Goal: Contribute content: Add original content to the website for others to see

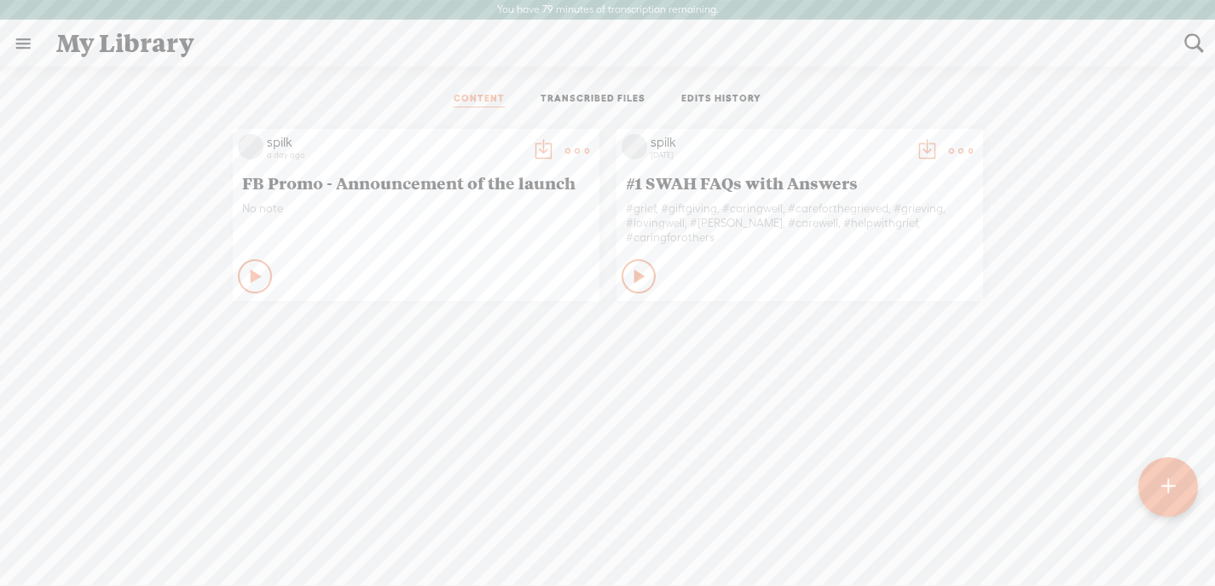
click at [1185, 483] on div at bounding box center [1168, 487] width 60 height 60
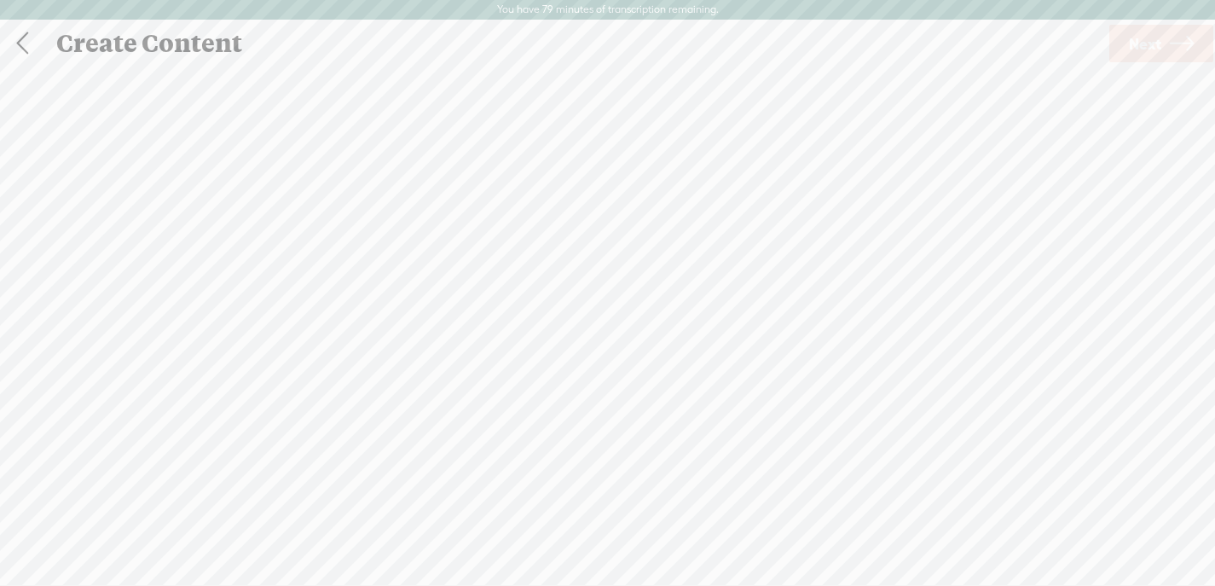
scroll to position [1, 0]
click at [586, 308] on span "Click to browse , or drag & drop your audio or video file here (File duration m…" at bounding box center [607, 365] width 207 height 174
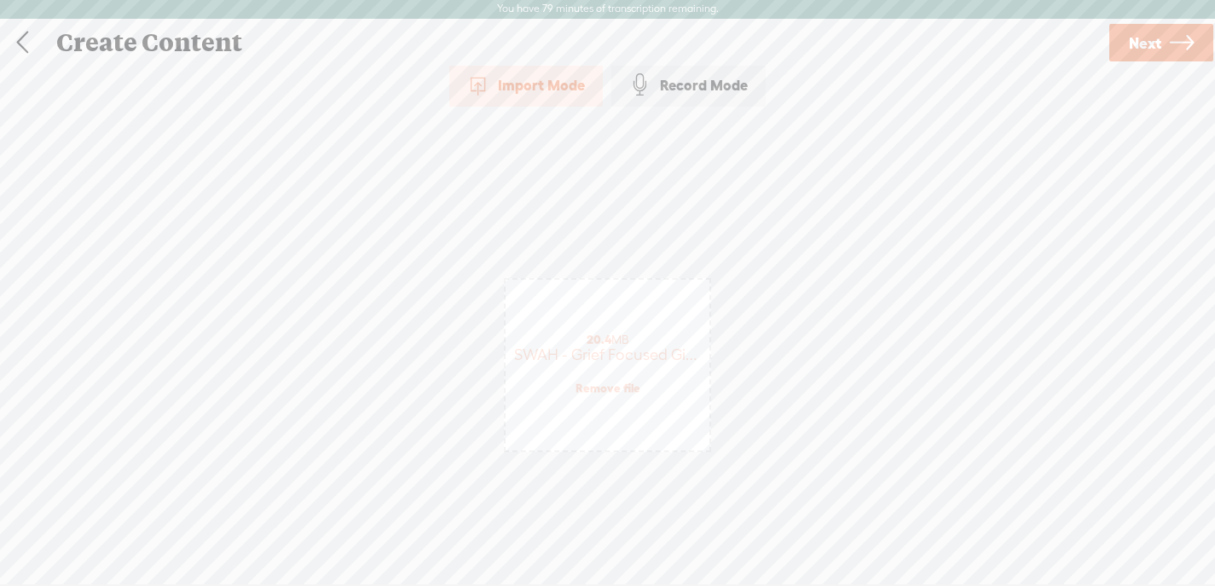
click at [1141, 38] on span "Next" at bounding box center [1145, 42] width 32 height 43
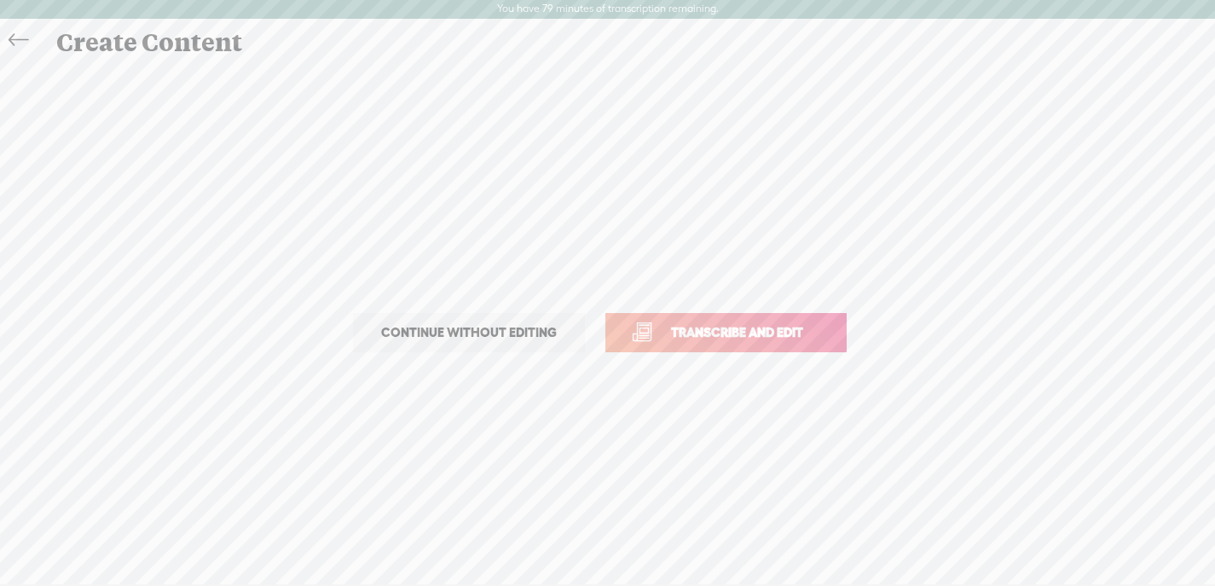
click at [688, 326] on span "Transcribe and edit" at bounding box center [737, 332] width 168 height 20
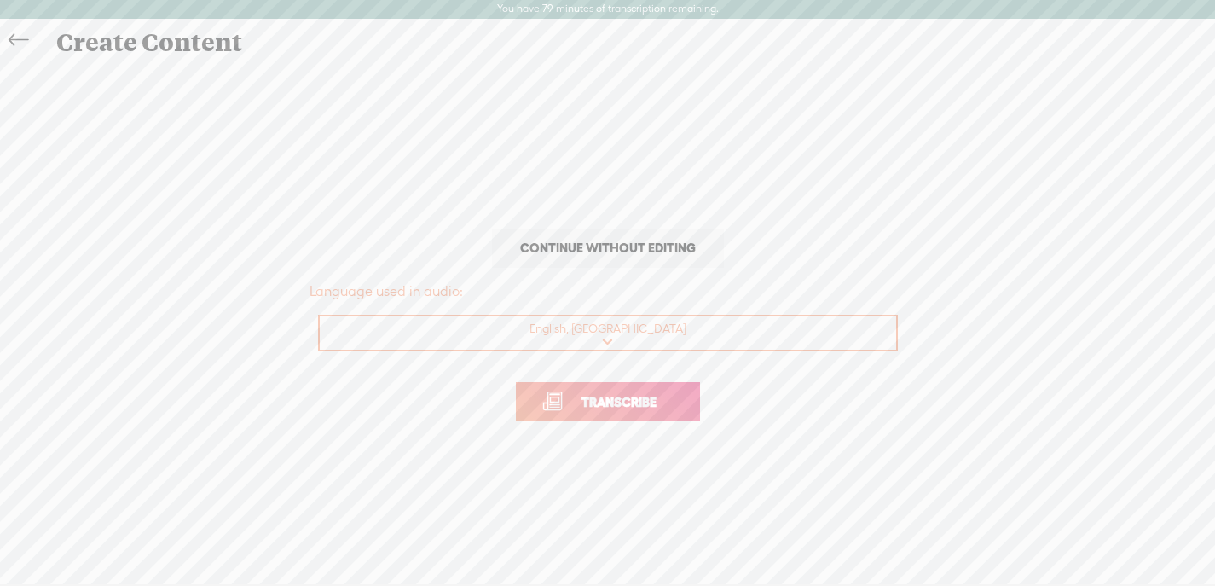
click at [604, 415] on link "Transcribe" at bounding box center [608, 401] width 184 height 39
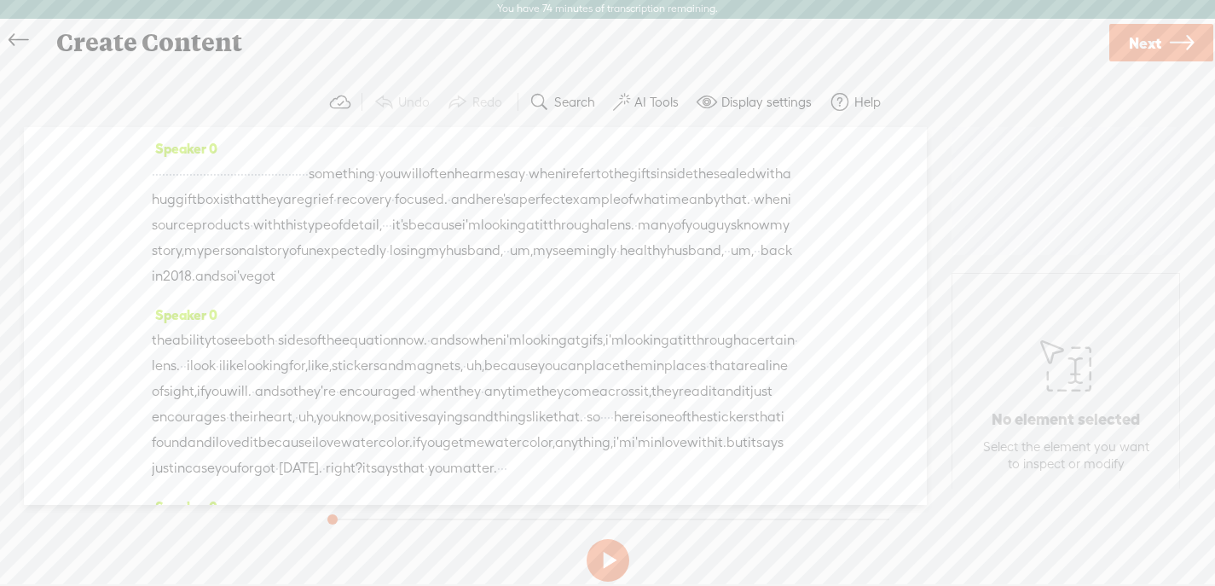
click at [1161, 36] on link "Next" at bounding box center [1161, 43] width 104 height 38
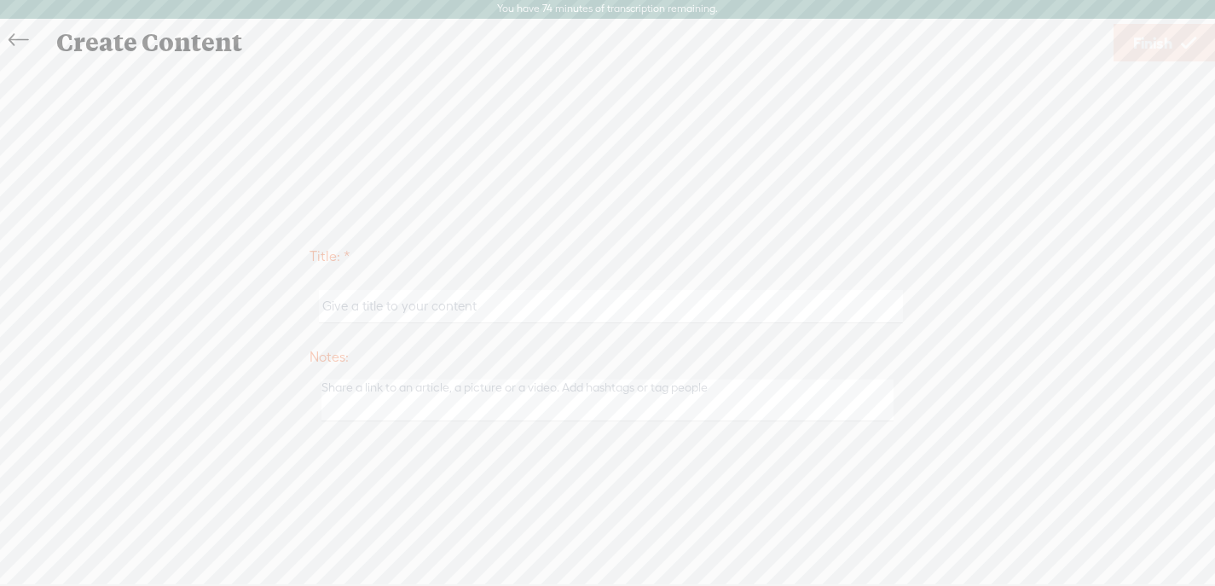
click at [26, 34] on icon at bounding box center [19, 40] width 20 height 38
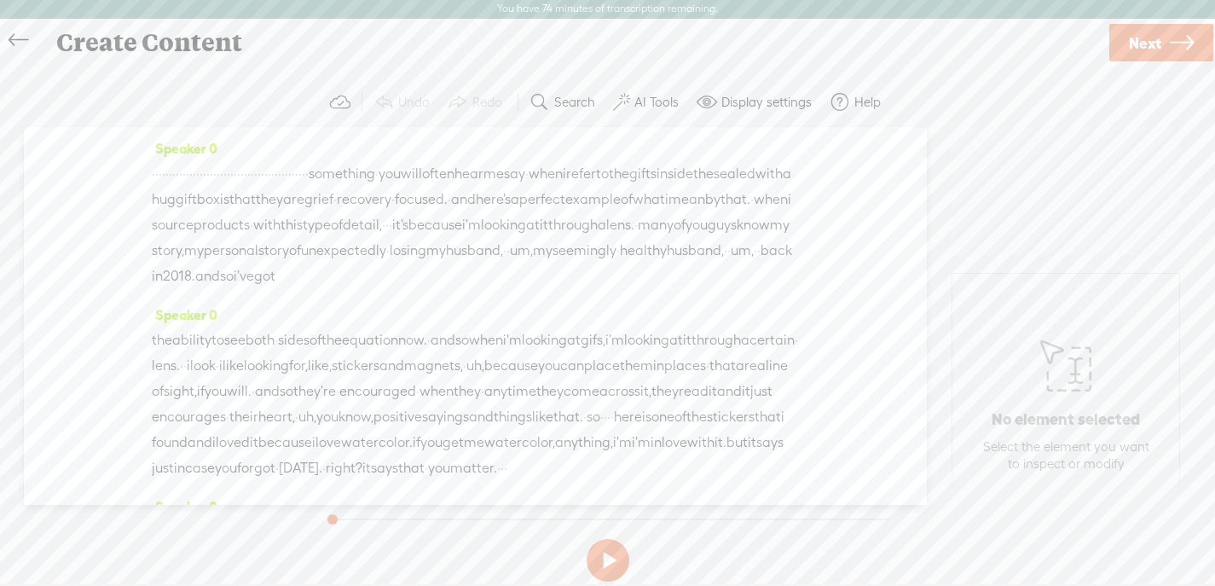
click at [603, 557] on button at bounding box center [607, 560] width 43 height 43
click at [608, 560] on button at bounding box center [607, 560] width 43 height 43
click at [608, 558] on button at bounding box center [607, 560] width 43 height 43
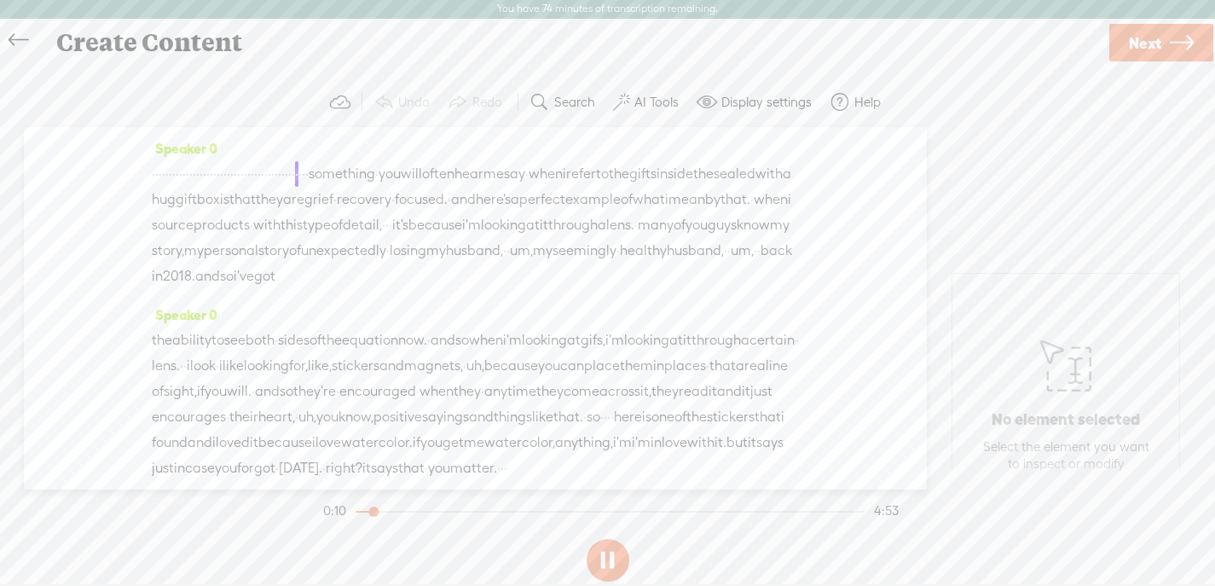
click at [608, 558] on button at bounding box center [607, 560] width 43 height 43
click at [598, 539] on section at bounding box center [607, 560] width 575 height 56
click at [606, 554] on button at bounding box center [607, 560] width 43 height 43
drag, startPoint x: 483, startPoint y: 171, endPoint x: 153, endPoint y: 174, distance: 330.8
click at [153, 174] on div "· · · · · · · · · · · · · · · · · · · · · · · · · · · · · · · · · · · · · · · ·…" at bounding box center [475, 225] width 647 height 128
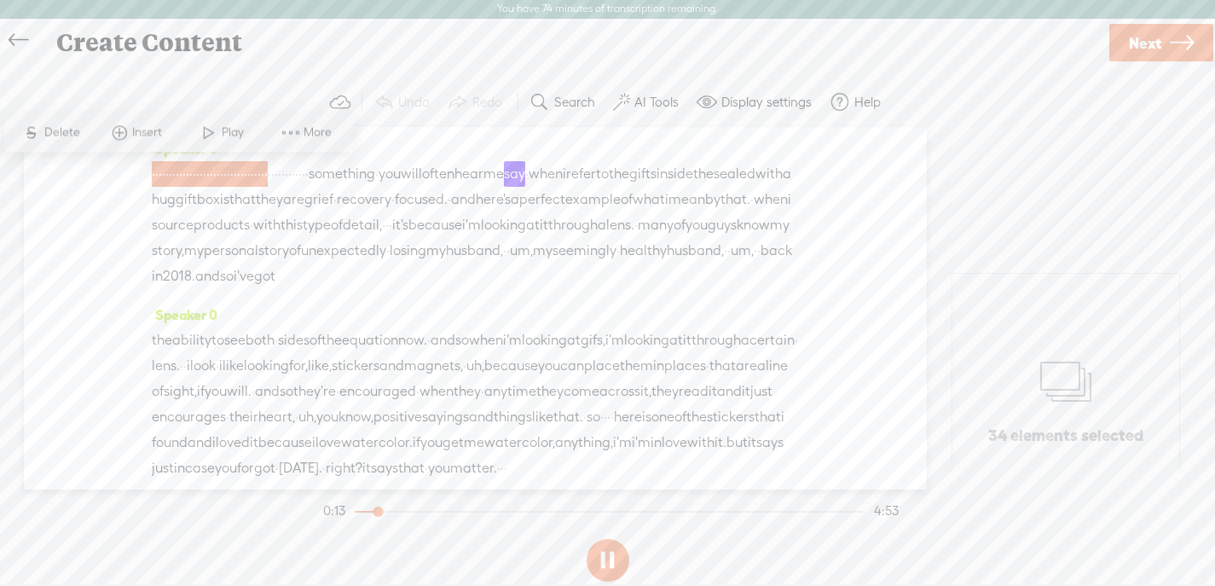
click at [65, 127] on span "Delete" at bounding box center [64, 132] width 40 height 17
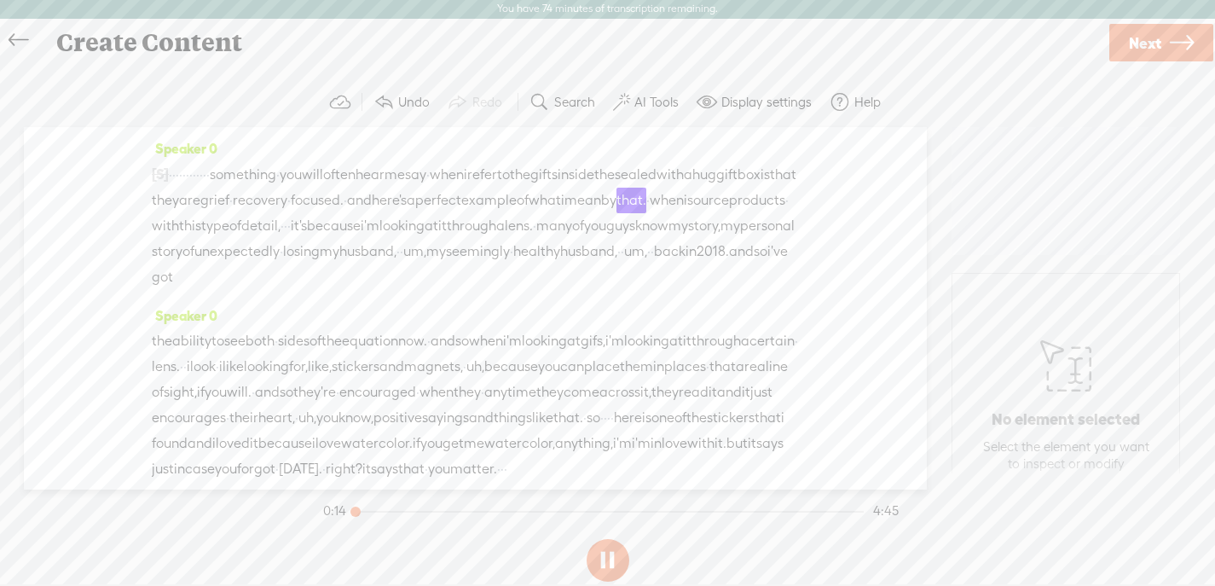
drag, startPoint x: 379, startPoint y: 509, endPoint x: 345, endPoint y: 509, distance: 34.1
click at [345, 509] on div at bounding box center [357, 513] width 39 height 39
click at [602, 551] on button at bounding box center [607, 560] width 43 height 43
drag, startPoint x: 220, startPoint y: 174, endPoint x: 170, endPoint y: 174, distance: 50.3
click at [170, 174] on div "[S] · · · · · · · · · · · · · · · · · · · · · · · · · · · · · · · · · · · · · ·…" at bounding box center [475, 225] width 647 height 129
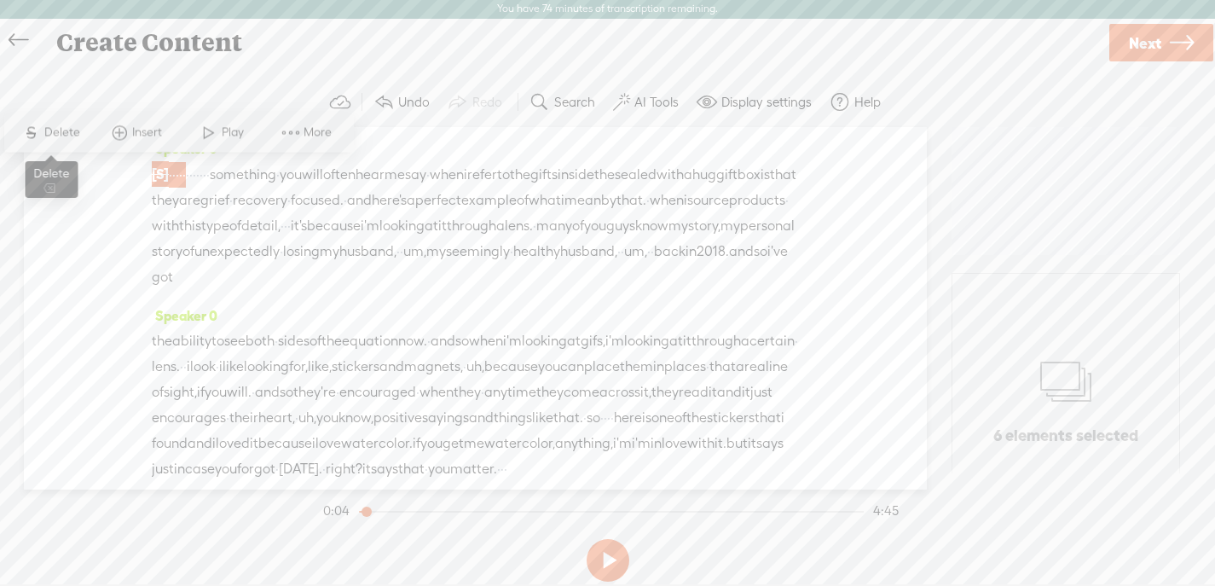
click at [53, 127] on span "Delete" at bounding box center [64, 132] width 40 height 17
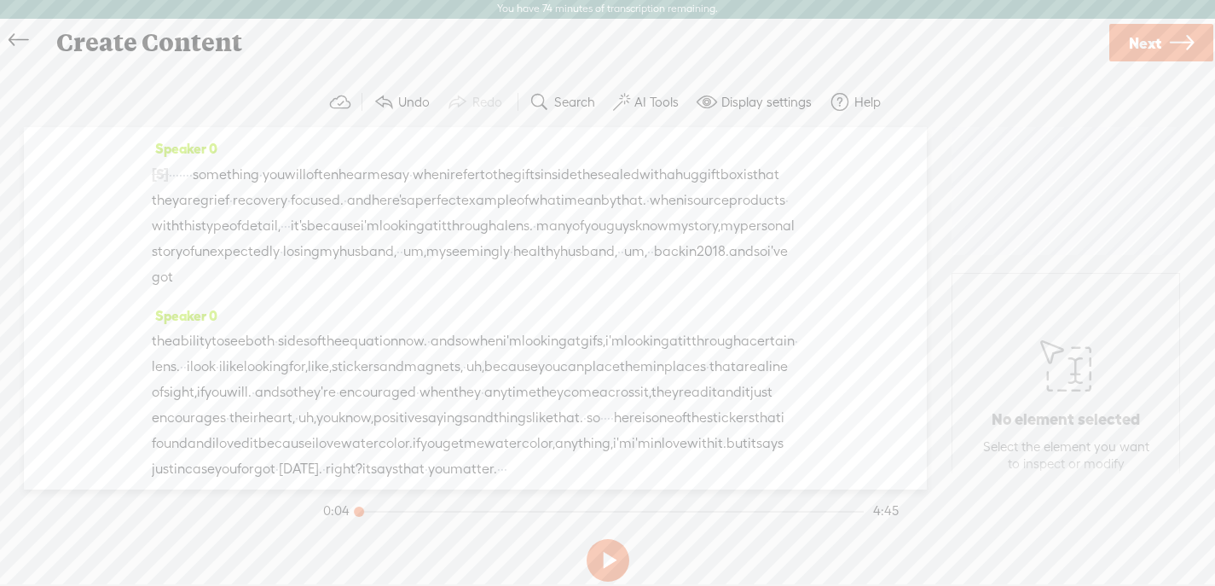
click at [357, 511] on div at bounding box center [360, 513] width 39 height 39
click at [605, 557] on button at bounding box center [607, 560] width 43 height 43
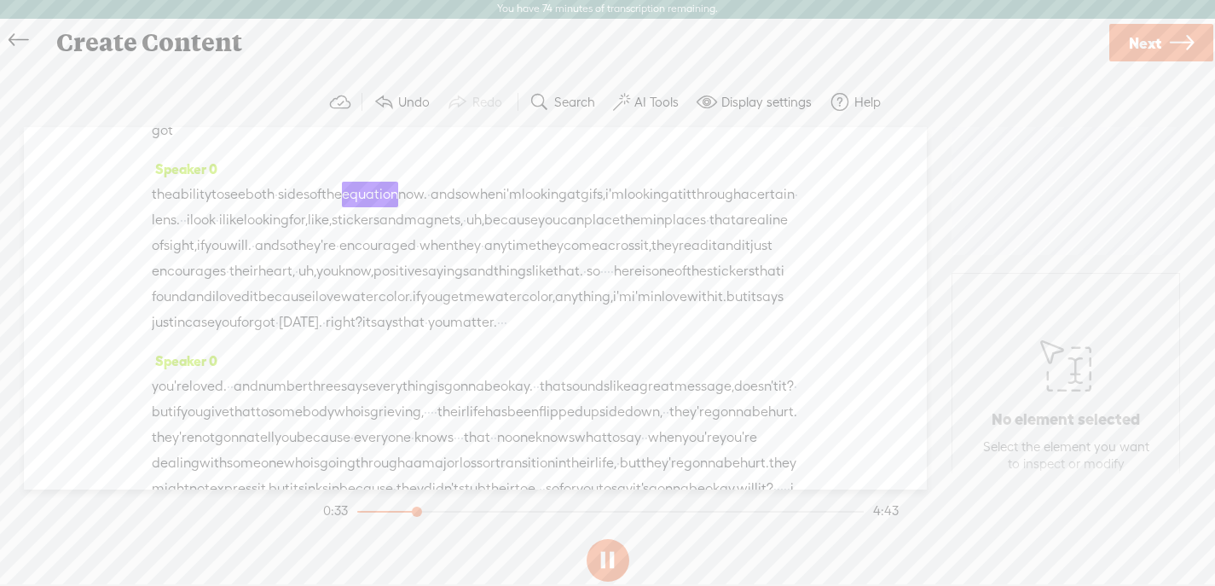
scroll to position [150, 0]
click at [617, 568] on button at bounding box center [607, 560] width 43 height 43
drag, startPoint x: 465, startPoint y: 241, endPoint x: 418, endPoint y: 239, distance: 47.0
click at [418, 239] on div "the ability to see both · sides of the equation now. · and so when i'm looking …" at bounding box center [475, 254] width 647 height 153
click at [295, 187] on span "S Delete" at bounding box center [289, 200] width 85 height 31
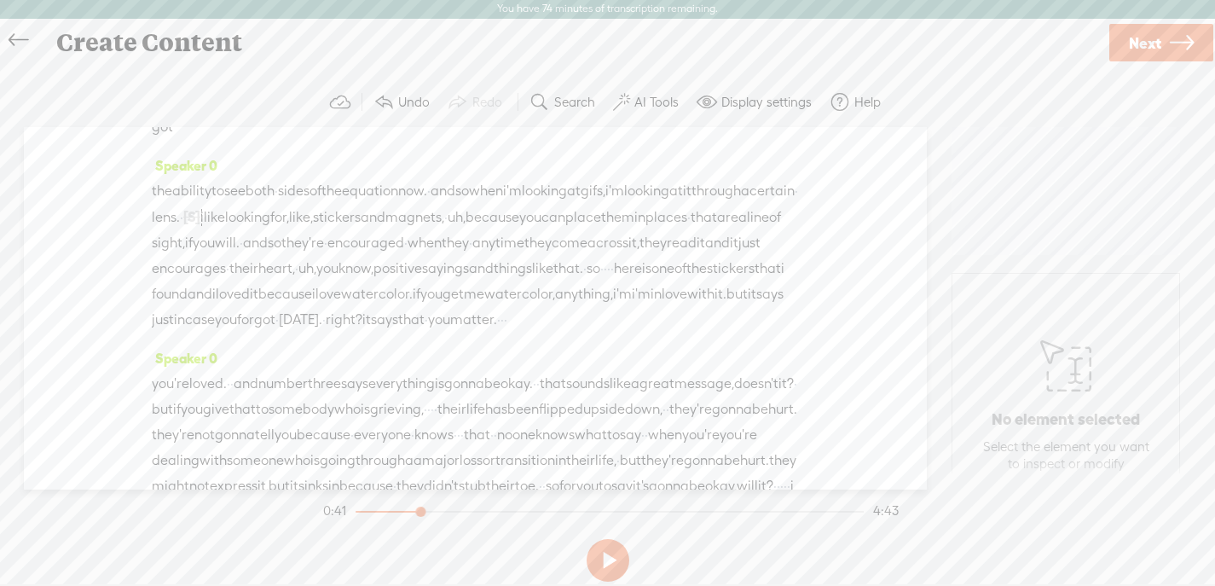
click at [420, 509] on div at bounding box center [421, 513] width 39 height 39
click at [599, 558] on button at bounding box center [607, 560] width 43 height 43
click at [605, 560] on button at bounding box center [607, 560] width 43 height 43
drag, startPoint x: 734, startPoint y: 239, endPoint x: 756, endPoint y: 240, distance: 22.2
click at [756, 240] on div "the ability to see both · sides of the equation now. · and so when i'm looking …" at bounding box center [475, 255] width 647 height 154
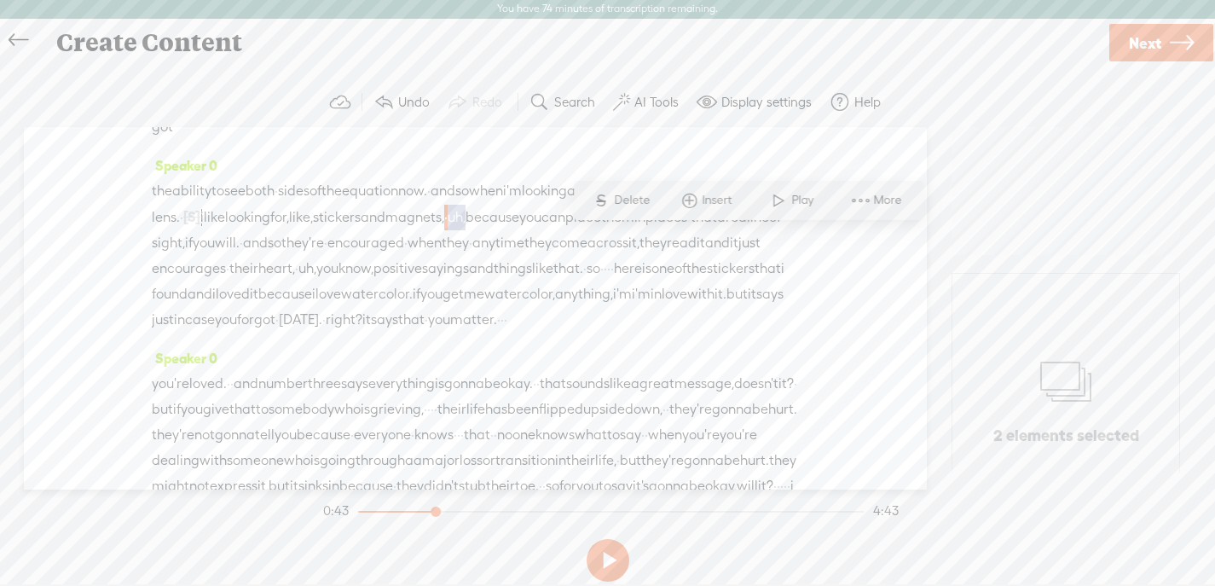
drag, startPoint x: 737, startPoint y: 239, endPoint x: 765, endPoint y: 239, distance: 28.1
click at [765, 239] on div "the ability to see both · sides of the equation now. · and so when i'm looking …" at bounding box center [475, 255] width 647 height 154
click at [635, 198] on span "Delete" at bounding box center [634, 200] width 40 height 17
click at [433, 509] on div at bounding box center [434, 513] width 39 height 39
click at [605, 552] on button at bounding box center [607, 560] width 43 height 43
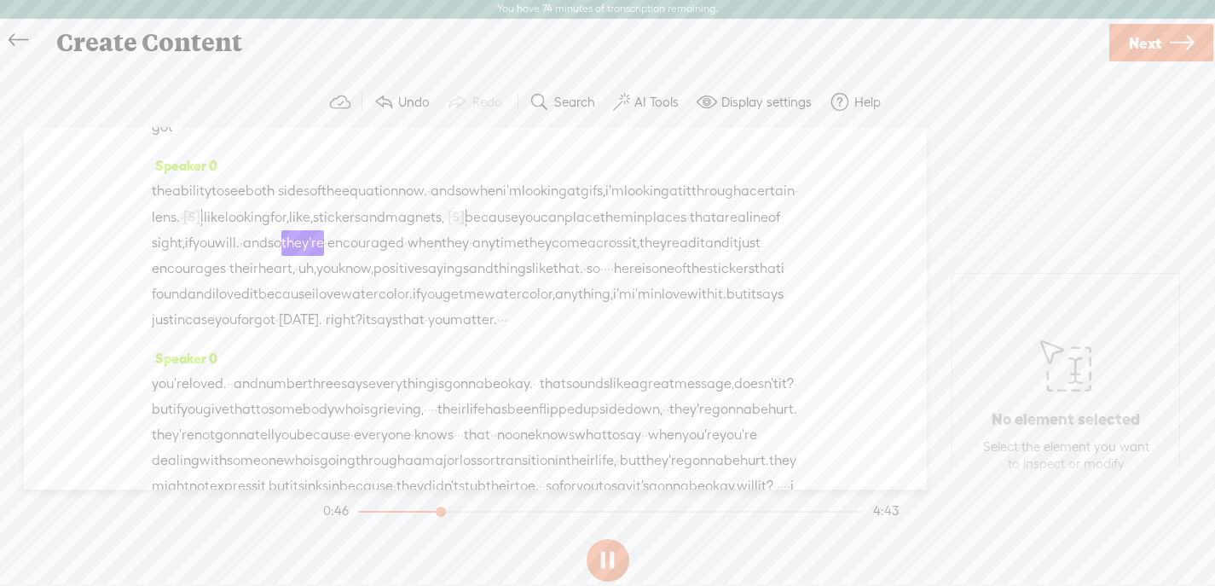
click at [605, 552] on button at bounding box center [607, 560] width 43 height 43
drag, startPoint x: 440, startPoint y: 508, endPoint x: 426, endPoint y: 511, distance: 13.9
click at [426, 511] on div at bounding box center [428, 513] width 39 height 39
click at [595, 556] on button at bounding box center [607, 560] width 43 height 43
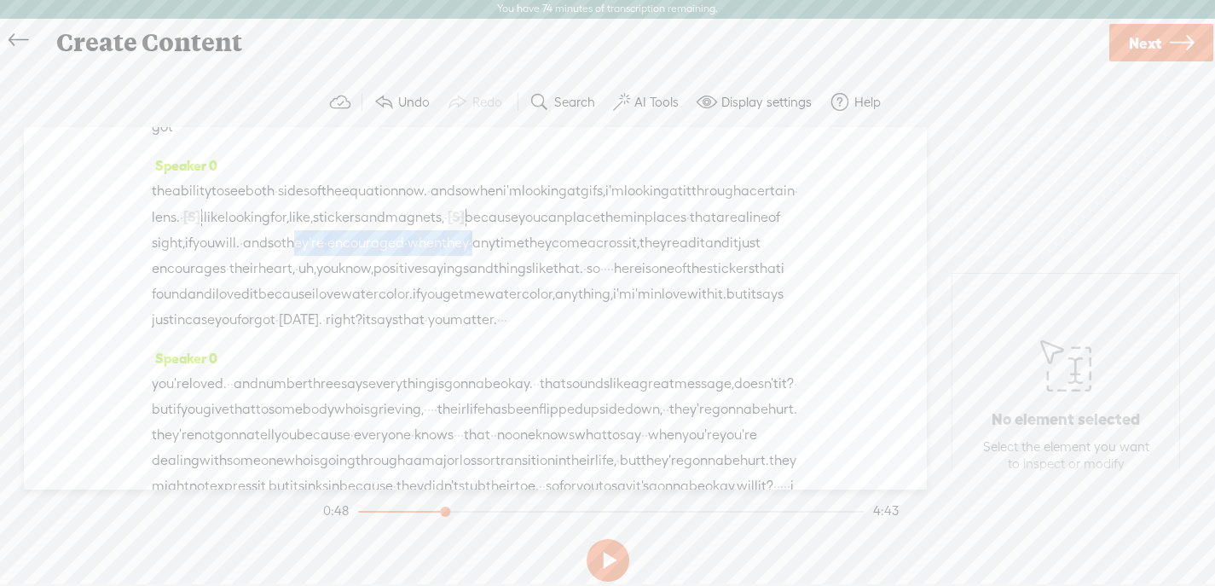
drag, startPoint x: 320, startPoint y: 292, endPoint x: 727, endPoint y: 266, distance: 408.3
click at [727, 266] on div "the ability to see both · sides of the equation now. · and so when i'm looking …" at bounding box center [475, 255] width 647 height 154
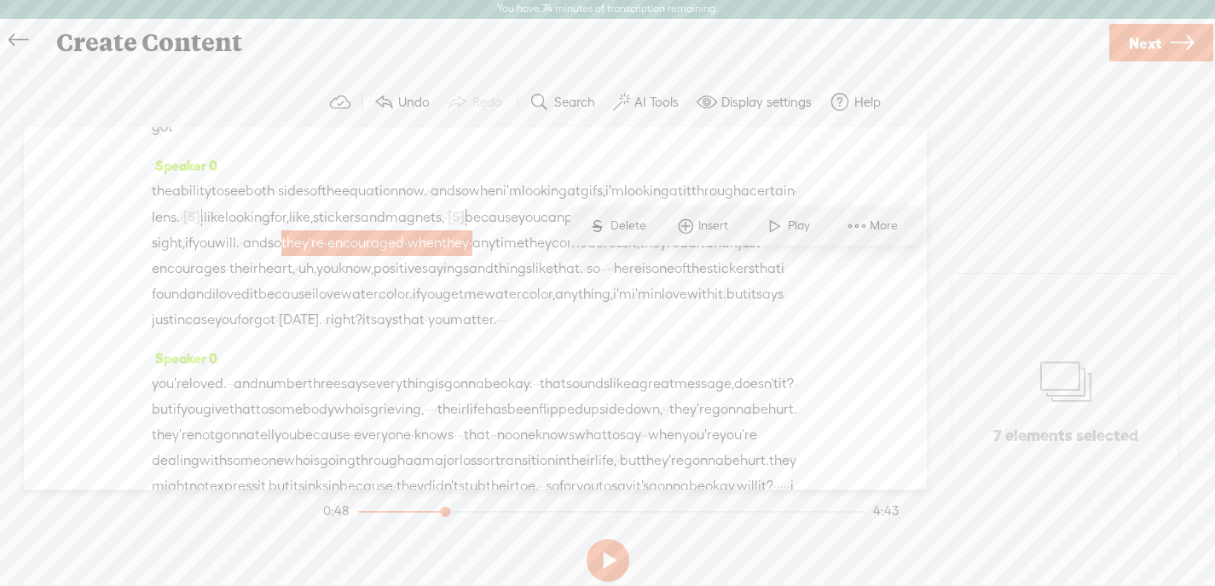
click at [627, 225] on span "Delete" at bounding box center [630, 225] width 40 height 17
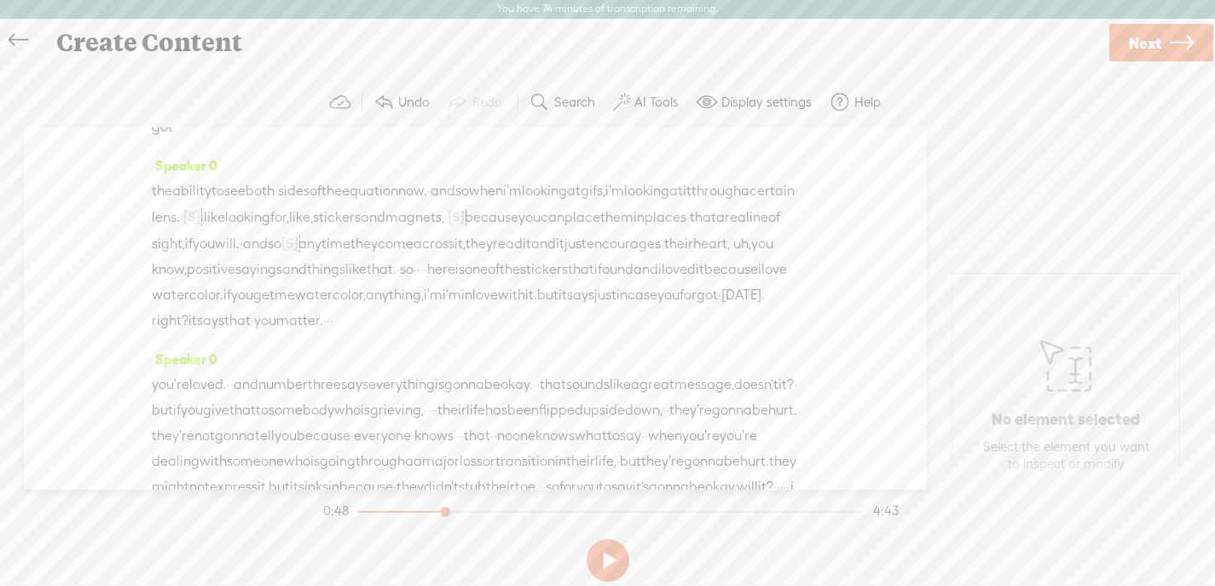
click at [437, 511] on div at bounding box center [446, 513] width 39 height 39
click at [609, 552] on button at bounding box center [607, 560] width 43 height 43
drag, startPoint x: 399, startPoint y: 317, endPoint x: 682, endPoint y: 297, distance: 283.7
click at [682, 297] on div "the ability to see both · sides of the equation now. · and so when i'm looking …" at bounding box center [475, 255] width 647 height 155
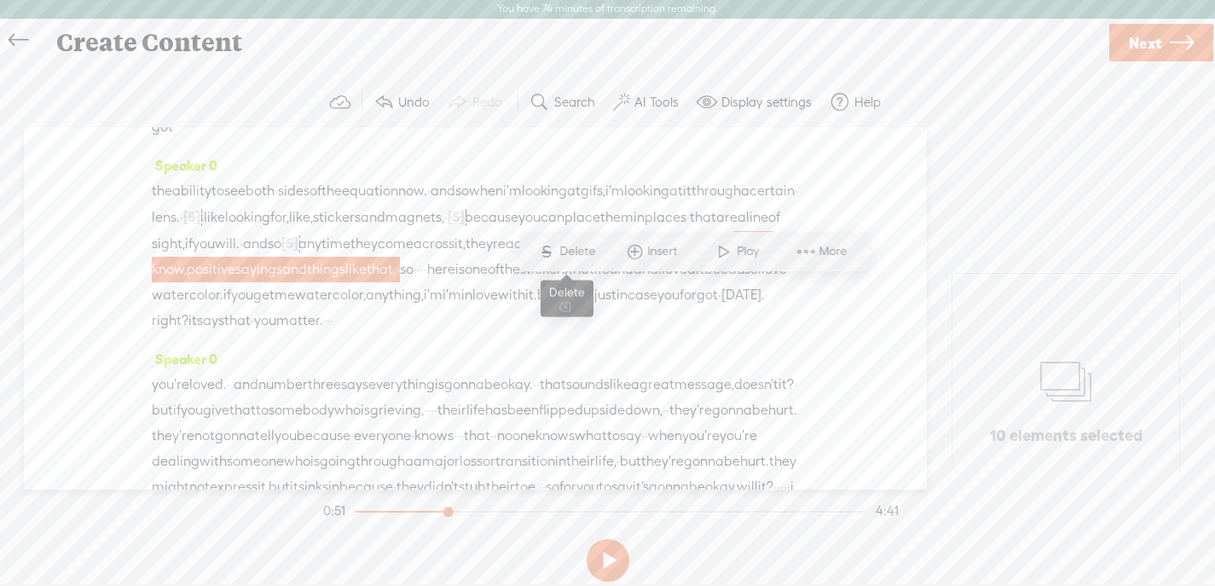
click at [573, 249] on span "Delete" at bounding box center [579, 251] width 40 height 17
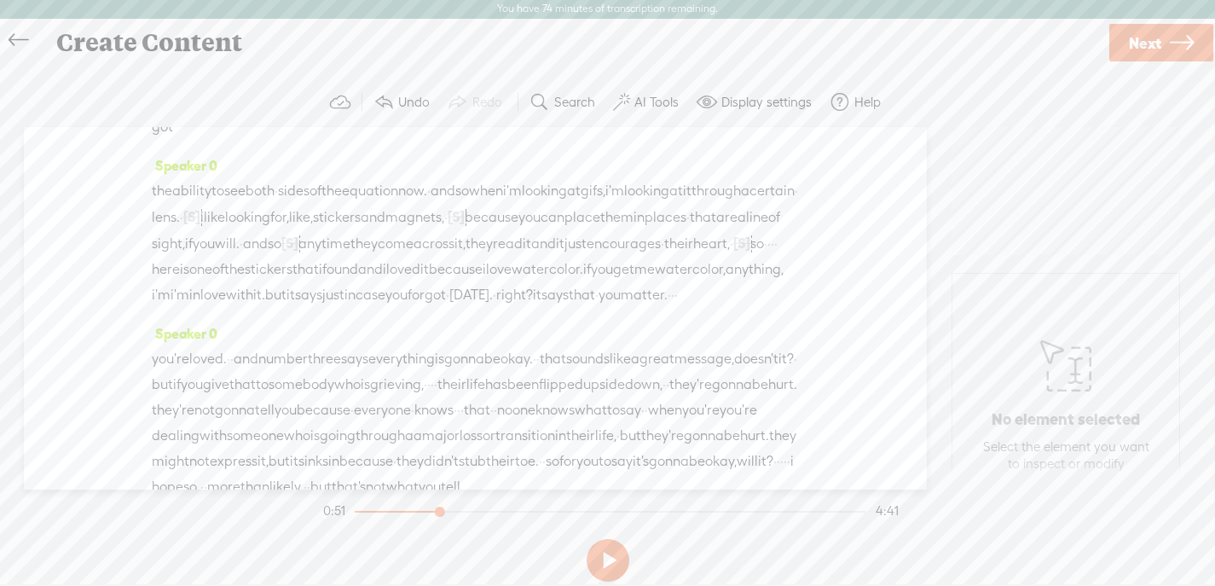
drag, startPoint x: 446, startPoint y: 512, endPoint x: 436, endPoint y: 512, distance: 9.4
click at [436, 512] on div at bounding box center [441, 513] width 39 height 39
click at [599, 560] on button at bounding box center [607, 560] width 43 height 43
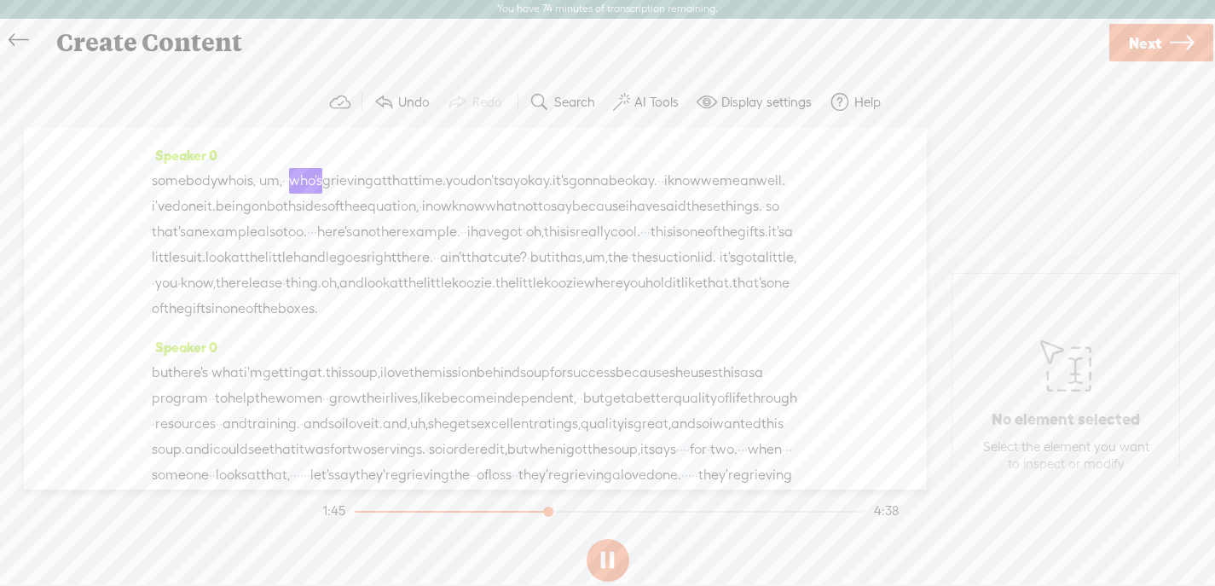
scroll to position [525, 0]
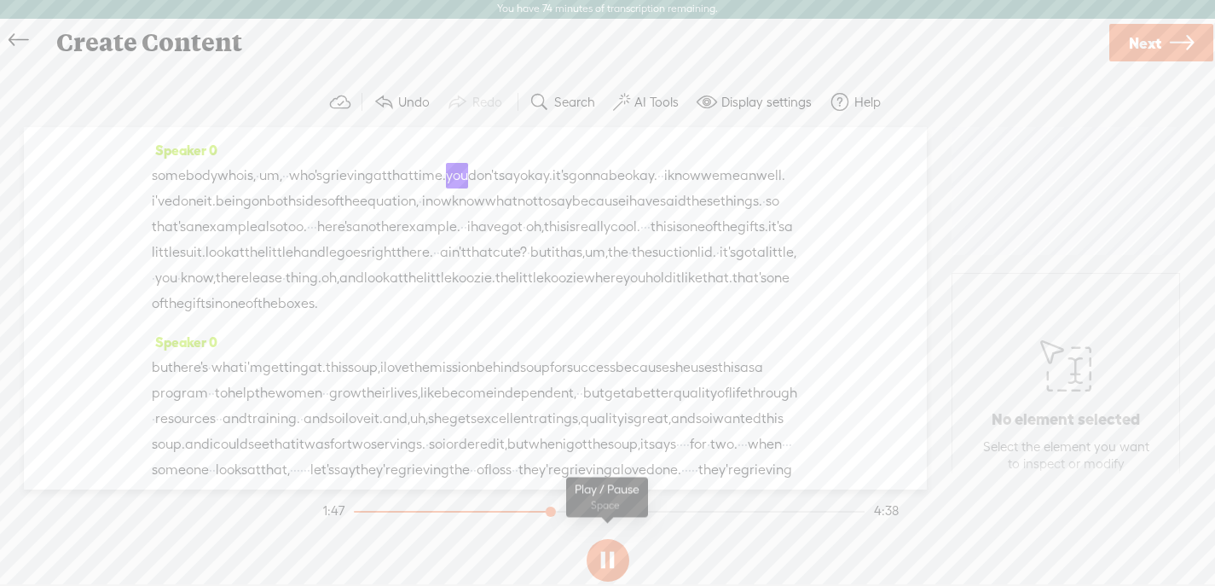
click at [604, 556] on button at bounding box center [607, 560] width 43 height 43
drag, startPoint x: 279, startPoint y: 302, endPoint x: 373, endPoint y: 297, distance: 93.9
click at [373, 297] on div "somebody who is, · um, · · who's grieving at that time. you don't say okay. it'…" at bounding box center [475, 239] width 647 height 153
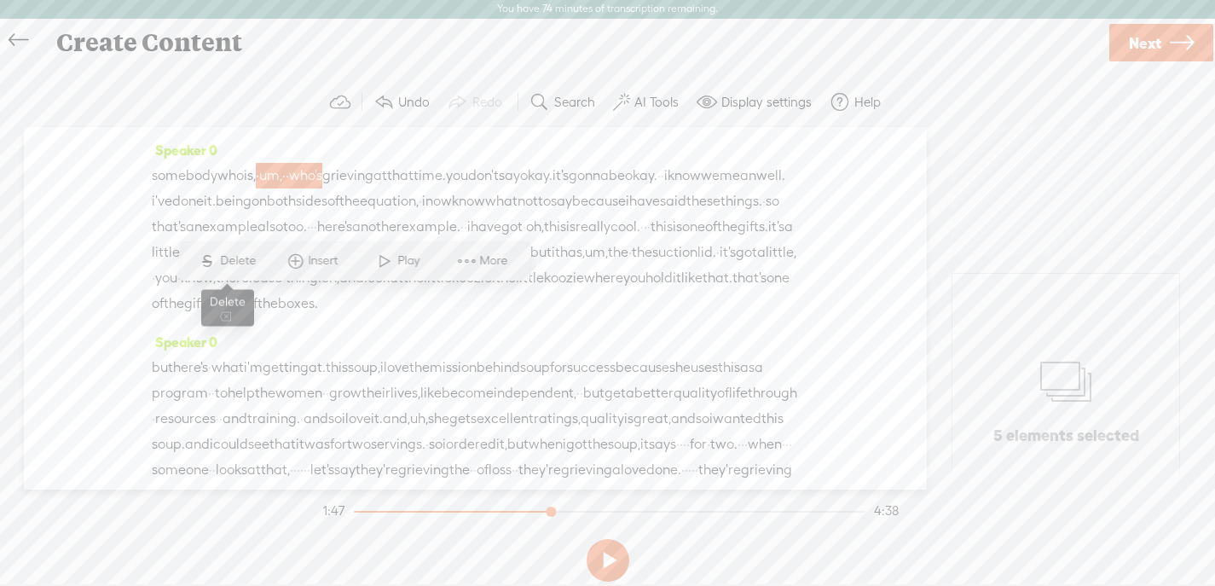
click at [224, 259] on span "Delete" at bounding box center [240, 260] width 40 height 17
click at [540, 511] on div at bounding box center [544, 513] width 39 height 39
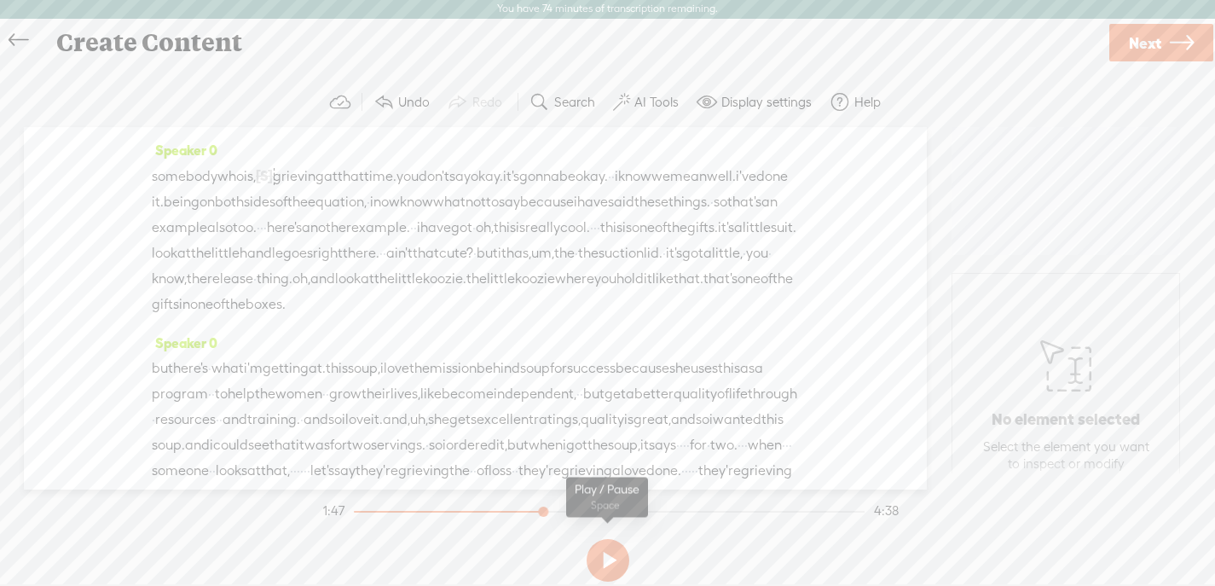
click at [610, 556] on button at bounding box center [607, 560] width 43 height 43
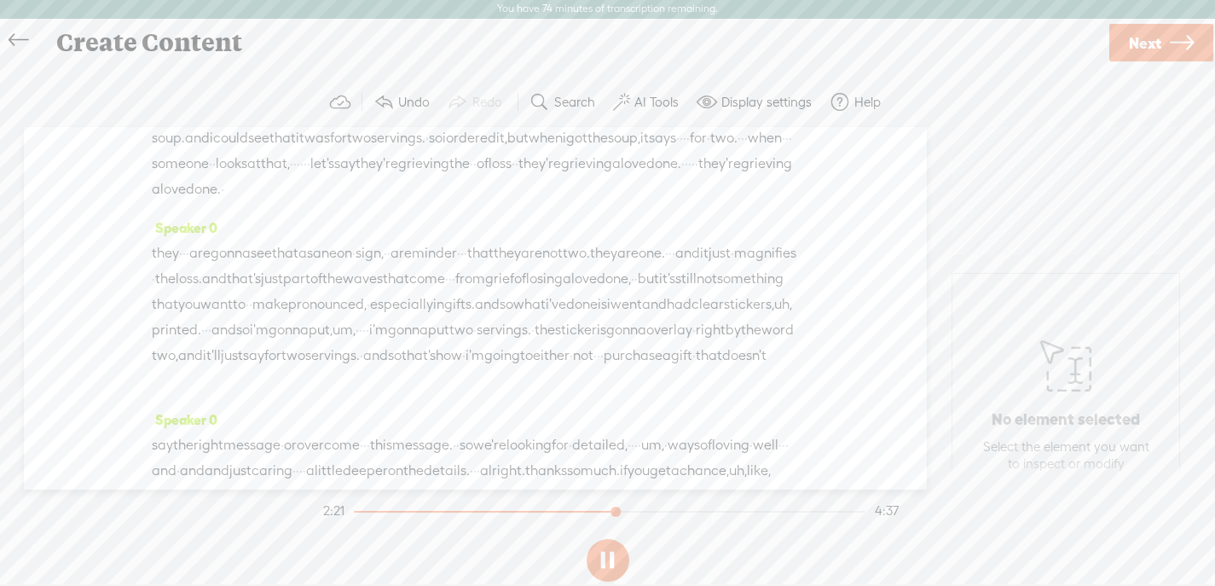
scroll to position [833, 0]
click at [609, 561] on button at bounding box center [607, 560] width 43 height 43
drag, startPoint x: 645, startPoint y: 238, endPoint x: 621, endPoint y: 238, distance: 24.7
click at [442, 99] on span "like" at bounding box center [430, 86] width 21 height 26
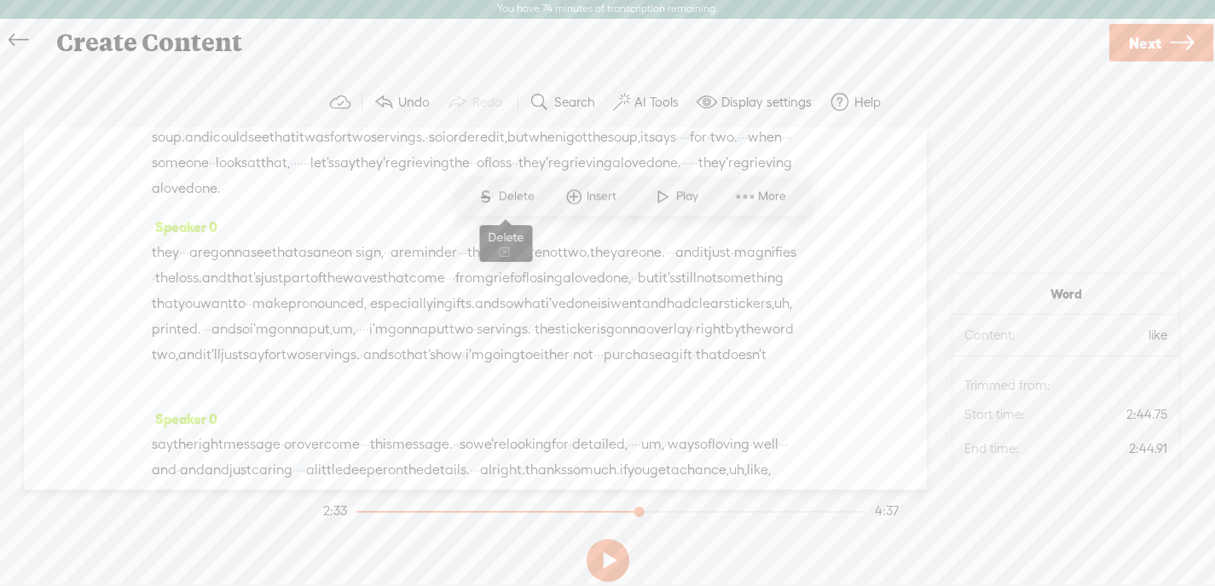
click at [509, 199] on span "Delete" at bounding box center [519, 196] width 40 height 17
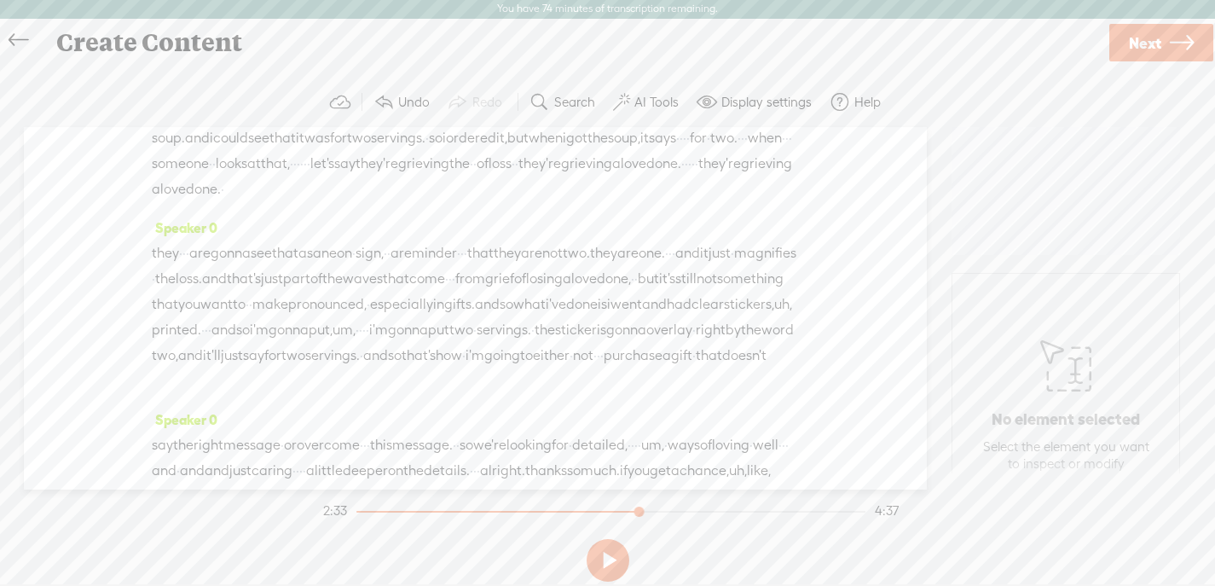
drag, startPoint x: 436, startPoint y: 239, endPoint x: 414, endPoint y: 240, distance: 22.2
click at [275, 100] on span "the" at bounding box center [265, 87] width 20 height 26
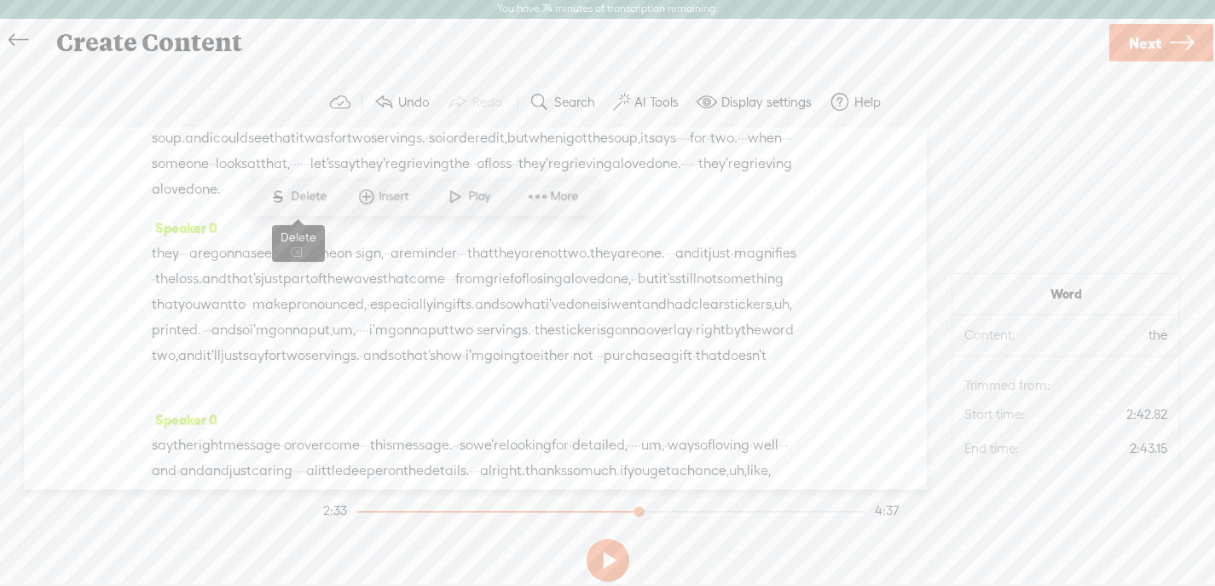
click at [292, 190] on span "Delete" at bounding box center [311, 196] width 40 height 17
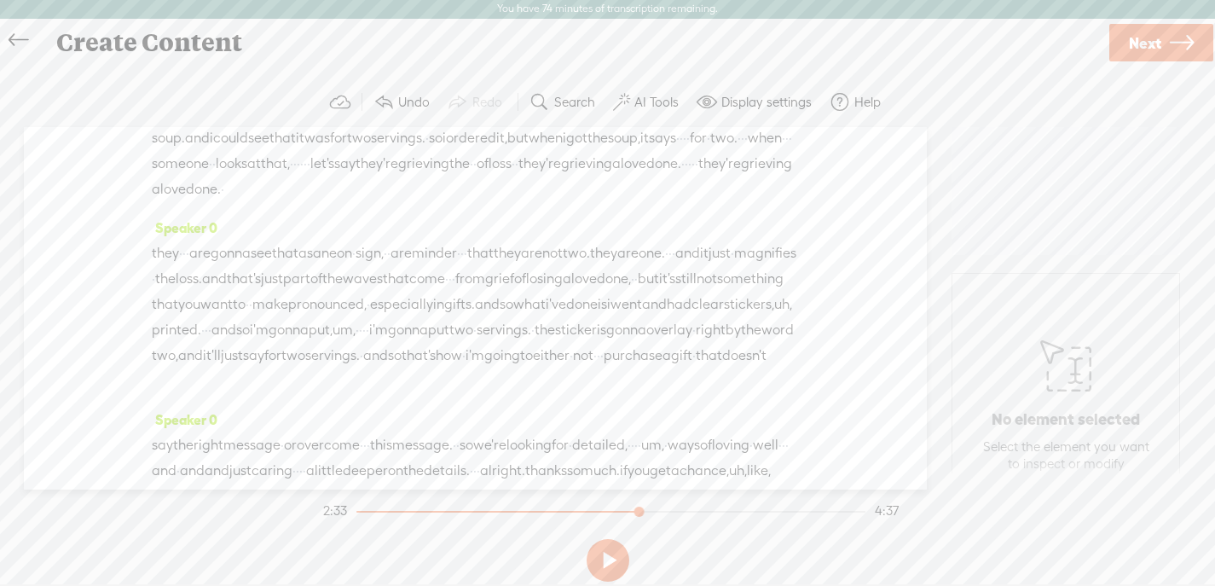
drag, startPoint x: 506, startPoint y: 241, endPoint x: 489, endPoint y: 242, distance: 17.1
click at [489, 202] on div "but here's · what i'm getting at. this soup, i love the mission behind soup for…" at bounding box center [475, 125] width 647 height 154
click at [378, 193] on span "Delete" at bounding box center [378, 196] width 40 height 17
click at [630, 510] on div at bounding box center [631, 513] width 39 height 39
click at [605, 558] on button at bounding box center [607, 560] width 43 height 43
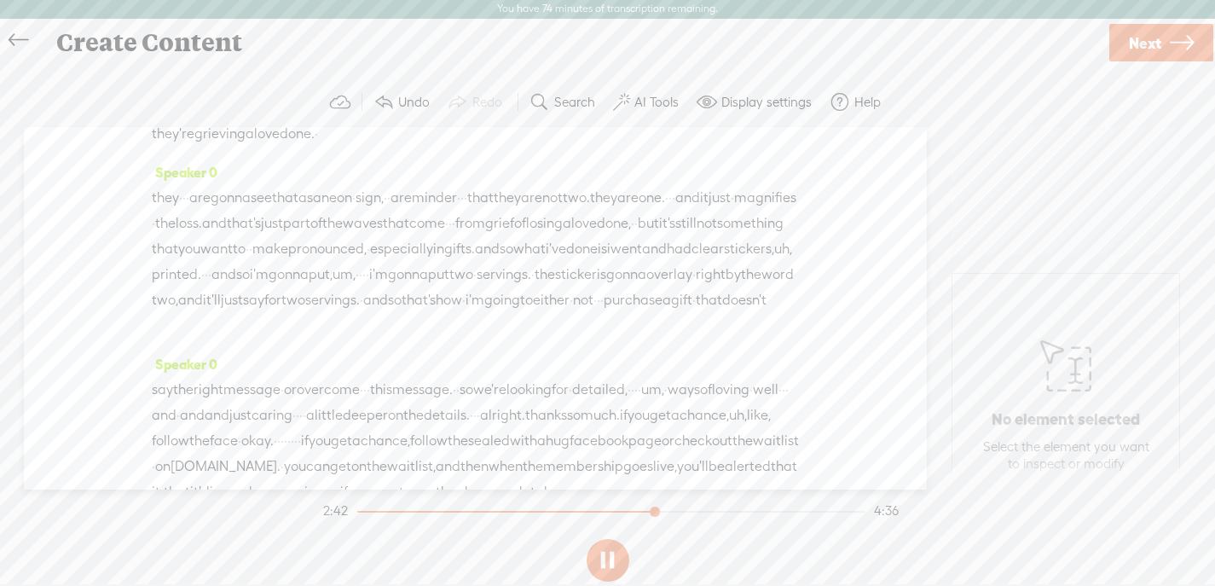
scroll to position [897, 0]
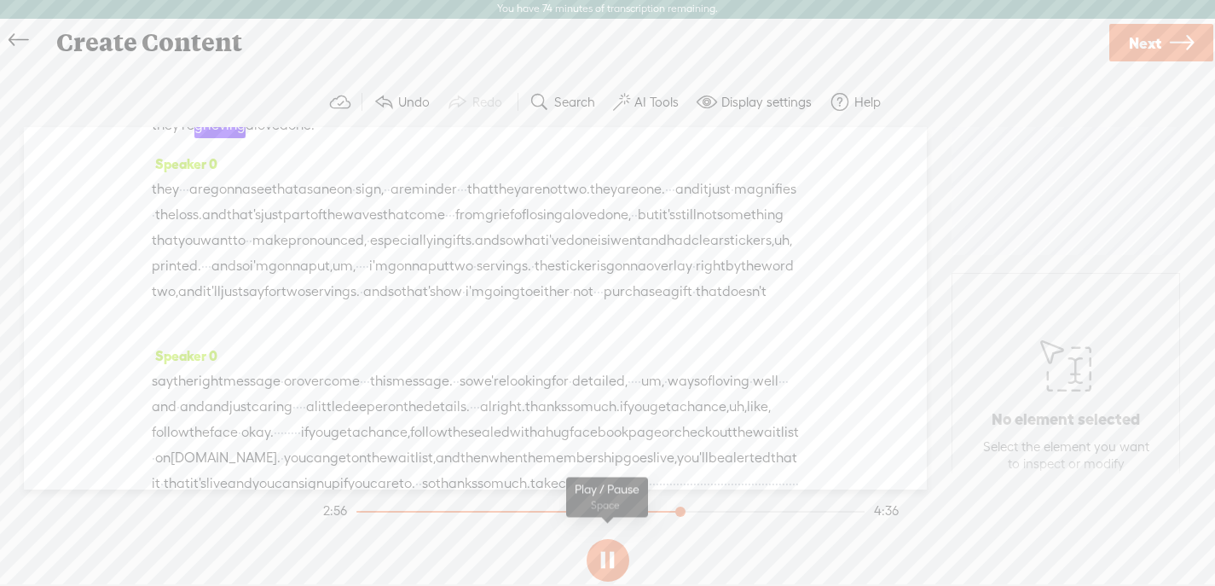
click at [608, 552] on button at bounding box center [607, 560] width 43 height 43
drag, startPoint x: 336, startPoint y: 292, endPoint x: 410, endPoint y: 273, distance: 76.7
click at [410, 138] on div "but here's · what i'm getting at. this soup, i love the mission behind soup for…" at bounding box center [475, 61] width 647 height 154
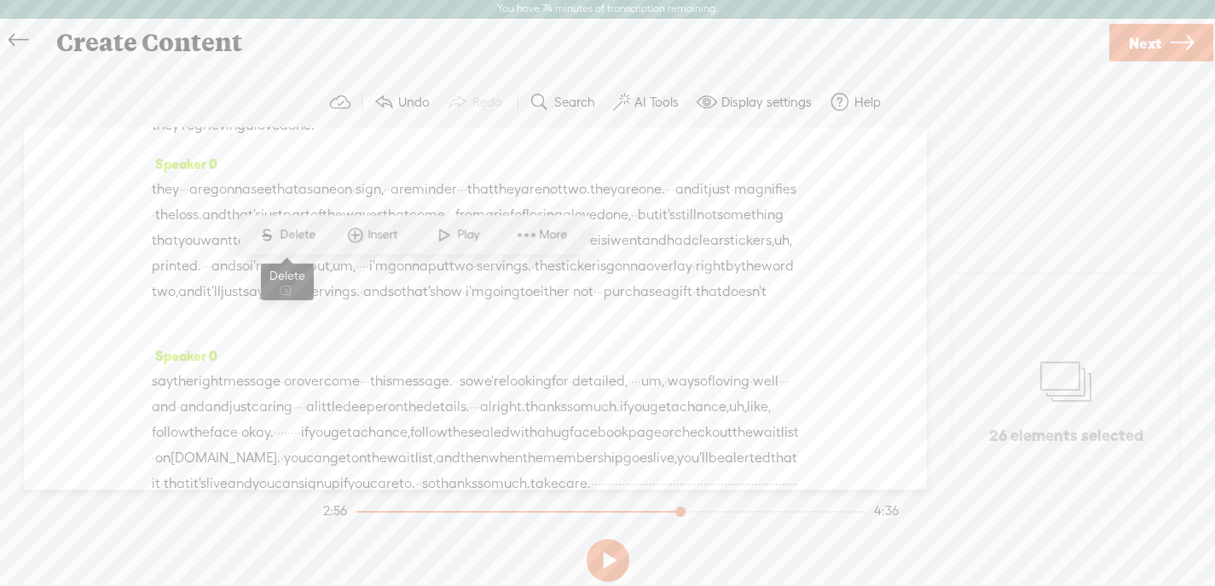
click at [291, 226] on span "Delete" at bounding box center [300, 234] width 40 height 17
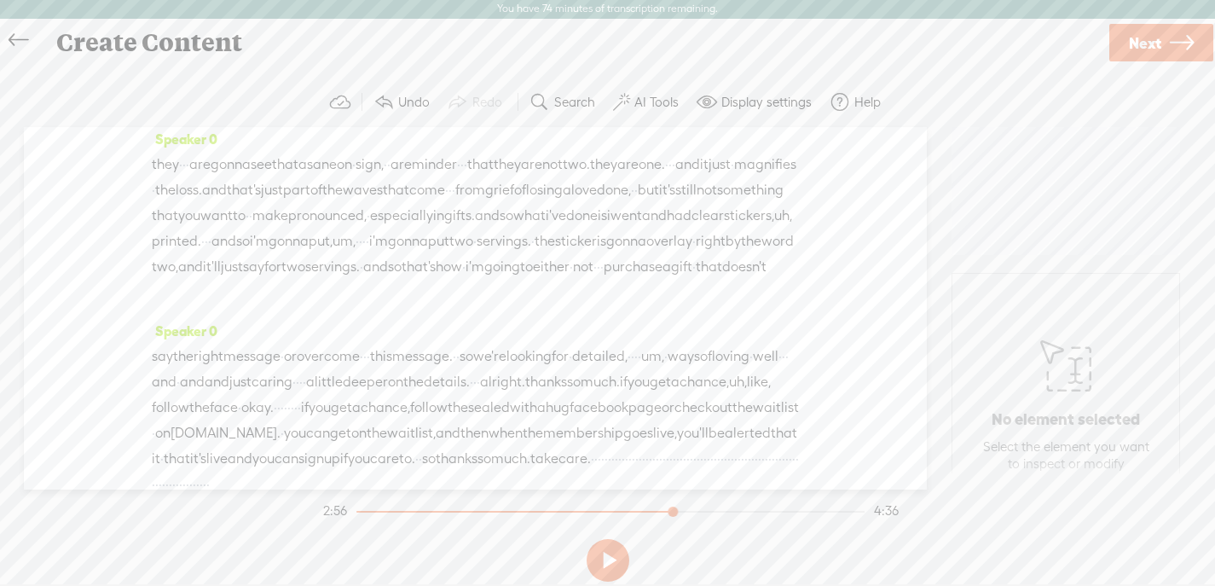
drag, startPoint x: 680, startPoint y: 512, endPoint x: 671, endPoint y: 512, distance: 9.4
click at [671, 512] on div at bounding box center [674, 513] width 39 height 39
click at [608, 557] on button at bounding box center [607, 560] width 43 height 43
drag, startPoint x: 677, startPoint y: 508, endPoint x: 634, endPoint y: 508, distance: 42.6
click at [634, 508] on div at bounding box center [646, 513] width 39 height 39
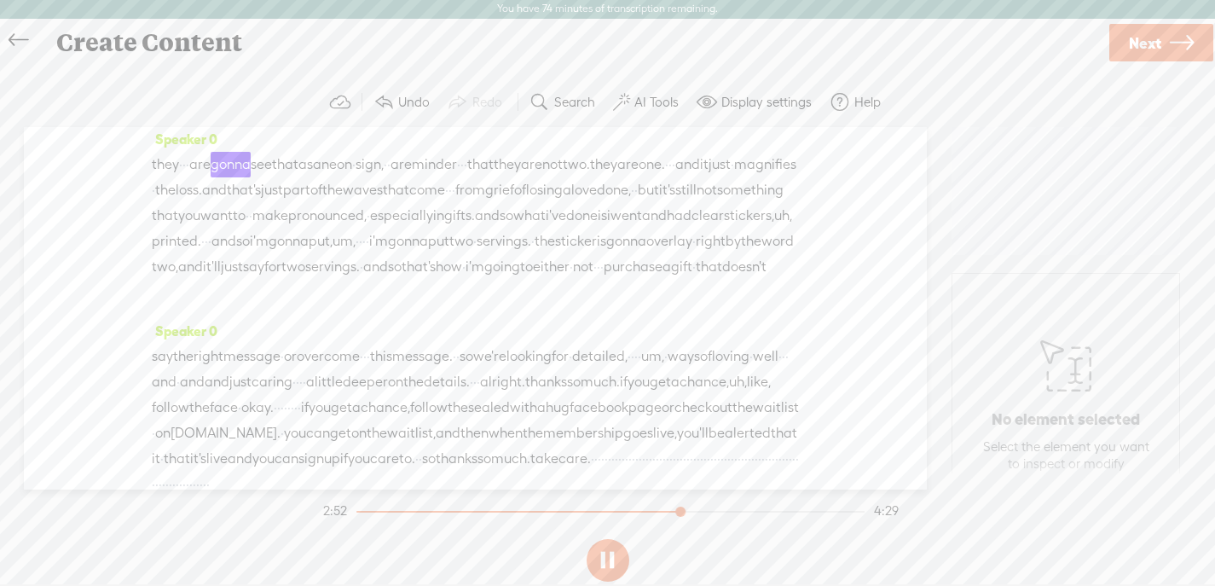
click at [609, 546] on button at bounding box center [607, 560] width 43 height 43
drag, startPoint x: 197, startPoint y: 272, endPoint x: 430, endPoint y: 275, distance: 232.7
click at [430, 113] on div "but here's · what i'm getting at. this soup, i love the mission behind soup for…" at bounding box center [475, 49] width 647 height 130
click at [300, 228] on span "Delete" at bounding box center [306, 234] width 40 height 17
drag, startPoint x: 677, startPoint y: 509, endPoint x: 656, endPoint y: 509, distance: 21.3
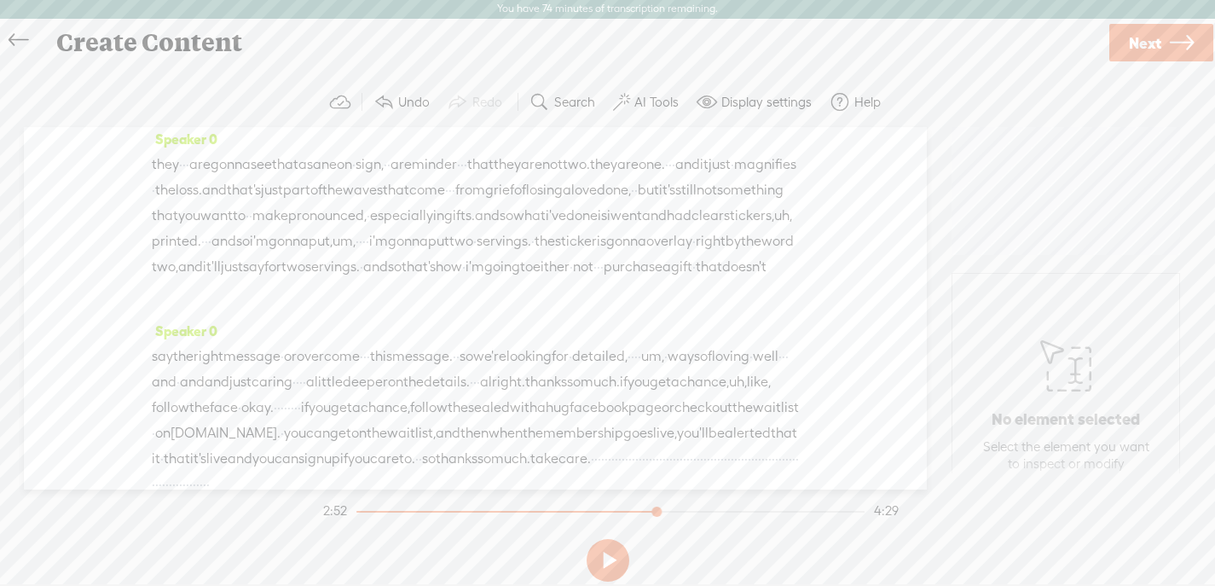
click at [656, 509] on div at bounding box center [657, 513] width 39 height 39
click at [615, 548] on button at bounding box center [607, 560] width 43 height 43
click at [609, 539] on button at bounding box center [607, 560] width 43 height 43
drag, startPoint x: 679, startPoint y: 506, endPoint x: 667, endPoint y: 506, distance: 11.9
click at [667, 506] on div at bounding box center [671, 513] width 39 height 39
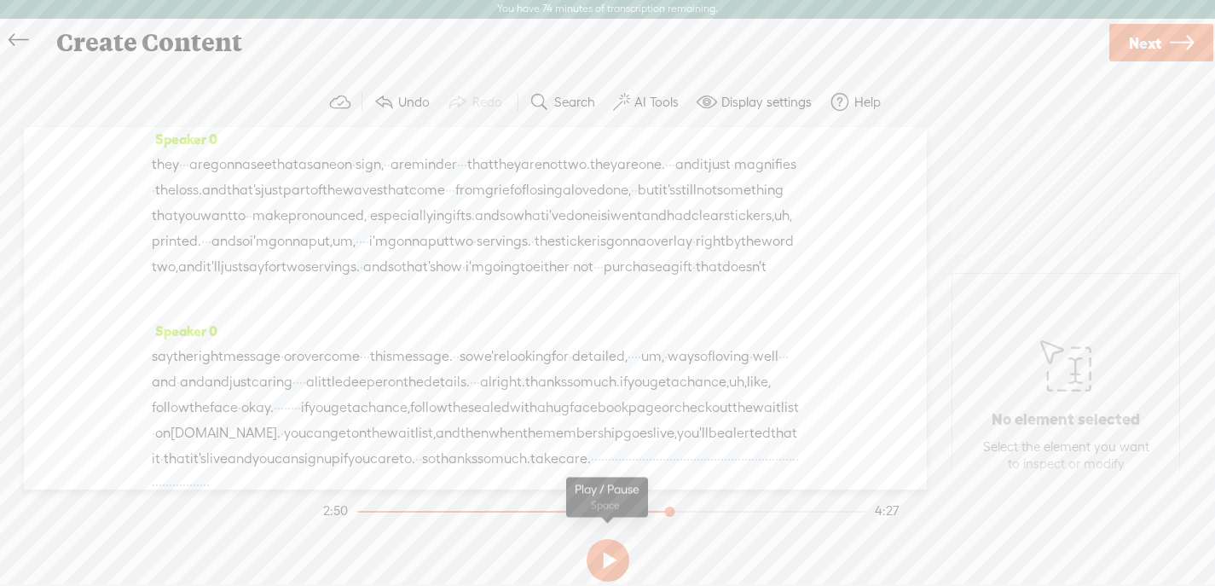
click at [606, 556] on button at bounding box center [607, 560] width 43 height 43
click at [390, 101] on span at bounding box center [383, 102] width 20 height 20
drag, startPoint x: 212, startPoint y: 274, endPoint x: 412, endPoint y: 277, distance: 199.5
click at [412, 113] on div "but here's · what i'm getting at. this soup, i love the mission behind soup for…" at bounding box center [475, 49] width 647 height 130
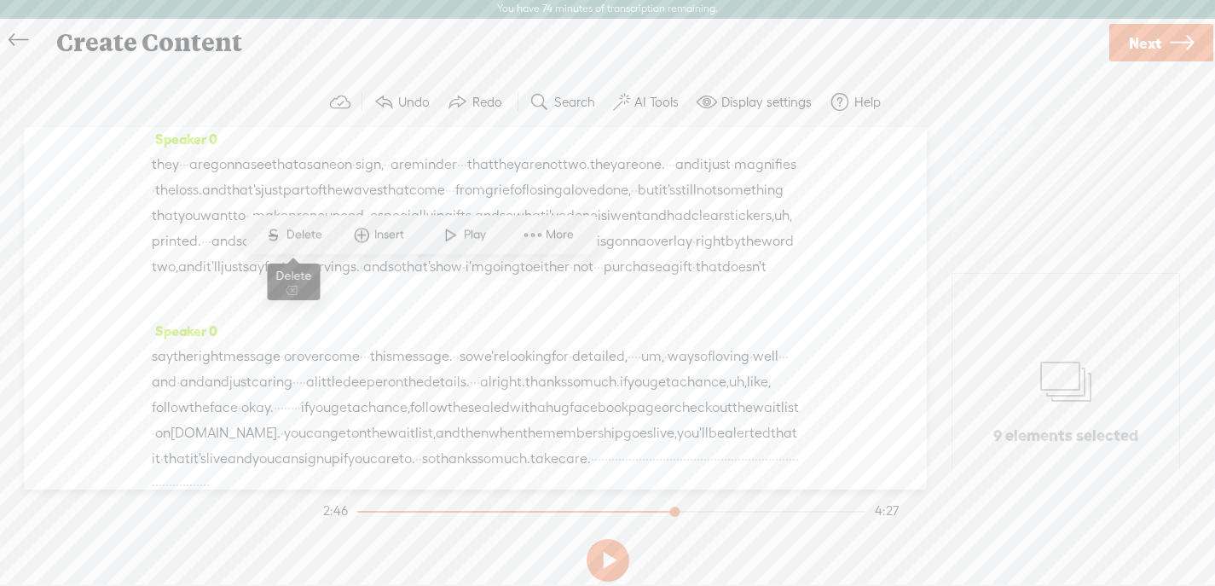
click at [309, 233] on span "Delete" at bounding box center [306, 234] width 40 height 17
drag, startPoint x: 670, startPoint y: 509, endPoint x: 659, endPoint y: 510, distance: 11.1
click at [657, 510] on div at bounding box center [663, 513] width 39 height 39
click at [595, 566] on button at bounding box center [607, 560] width 43 height 43
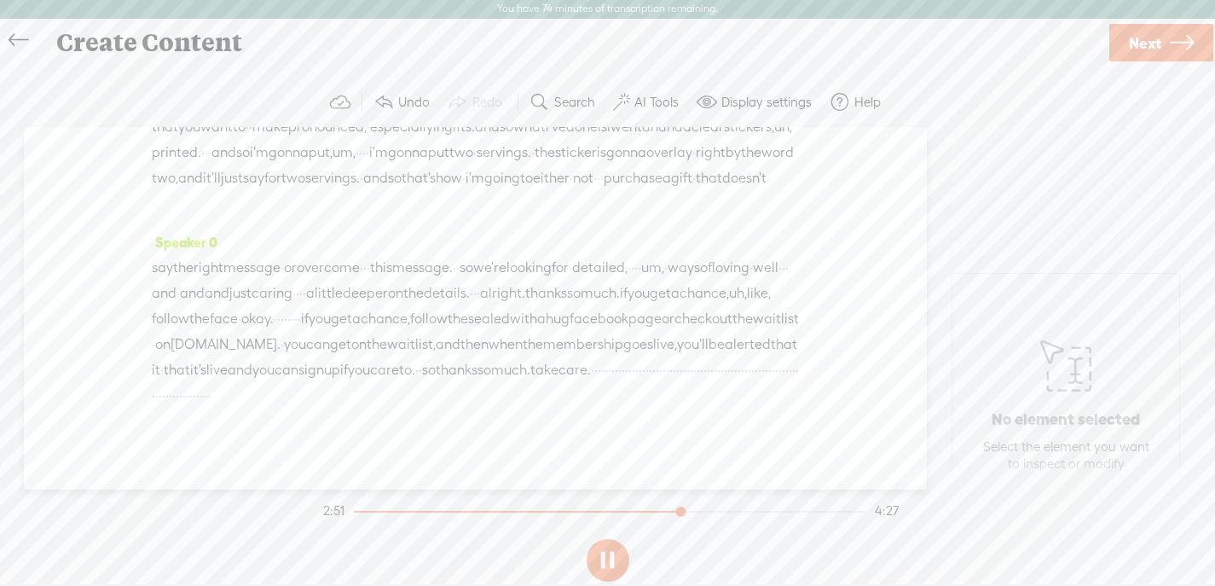
scroll to position [989, 0]
click at [615, 550] on button at bounding box center [607, 560] width 43 height 43
drag, startPoint x: 742, startPoint y: 326, endPoint x: 761, endPoint y: 326, distance: 19.6
click at [774, 136] on span "uh," at bounding box center [783, 124] width 18 height 26
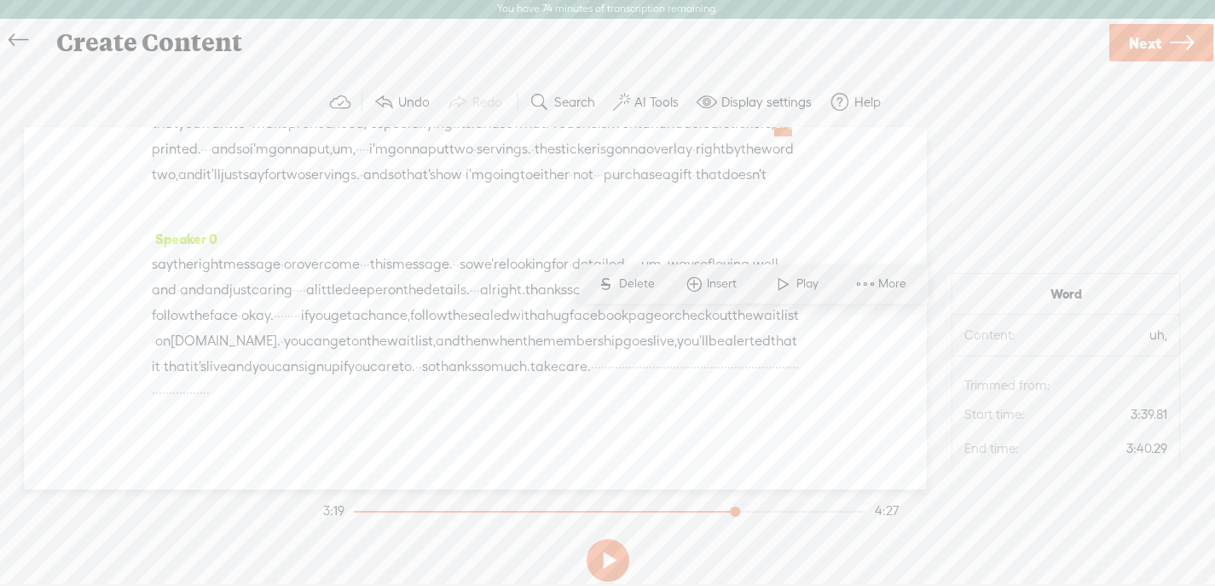
click at [628, 281] on span "Delete" at bounding box center [639, 283] width 40 height 17
click at [355, 163] on span "um," at bounding box center [343, 150] width 23 height 26
drag, startPoint x: 274, startPoint y: 350, endPoint x: 408, endPoint y: 352, distance: 134.7
click at [408, 214] on div "they · · · are gonna see that as a neon · sign, · · a reminder · · · that they …" at bounding box center [475, 137] width 647 height 154
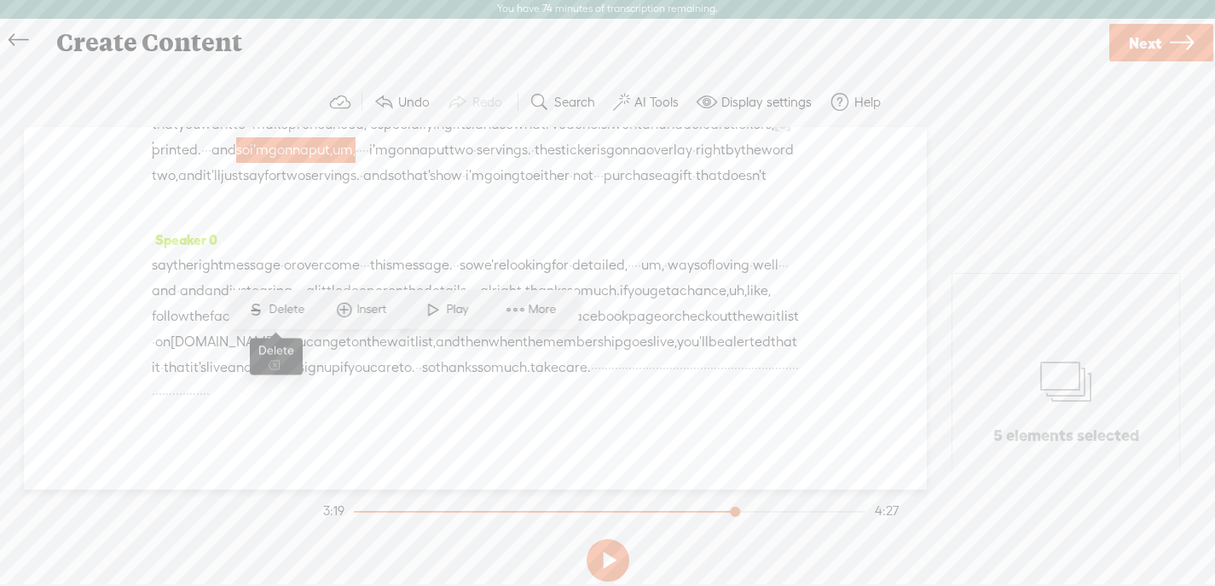
click at [270, 308] on span "Delete" at bounding box center [289, 309] width 40 height 17
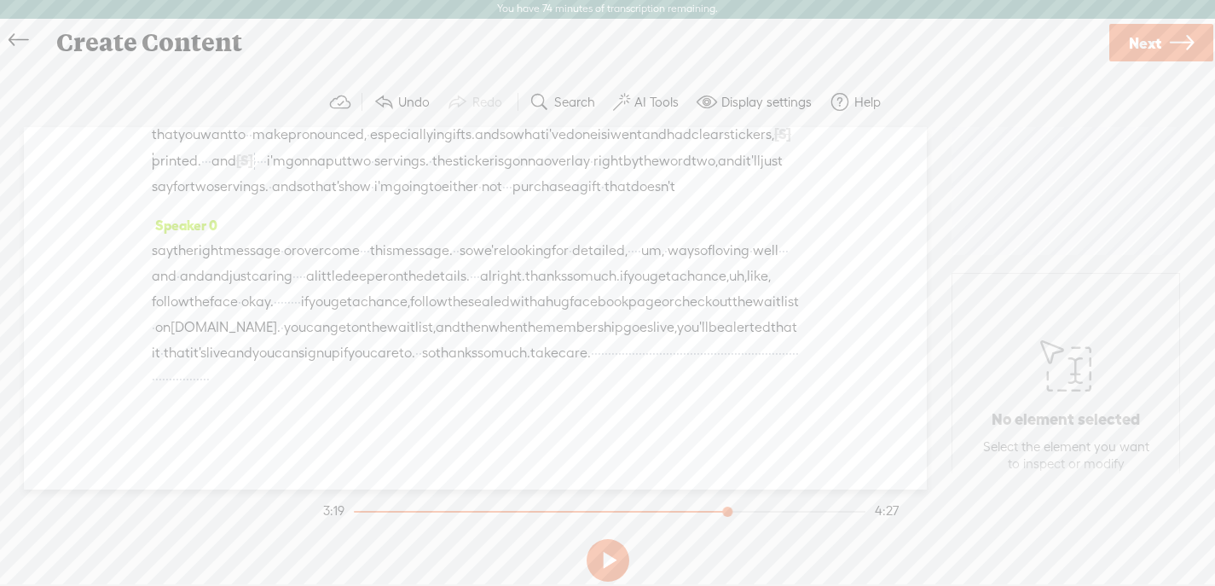
click at [724, 510] on div at bounding box center [728, 513] width 39 height 39
click at [620, 546] on button at bounding box center [607, 560] width 43 height 43
click at [609, 549] on button at bounding box center [607, 560] width 43 height 43
drag, startPoint x: 192, startPoint y: 378, endPoint x: 157, endPoint y: 382, distance: 35.1
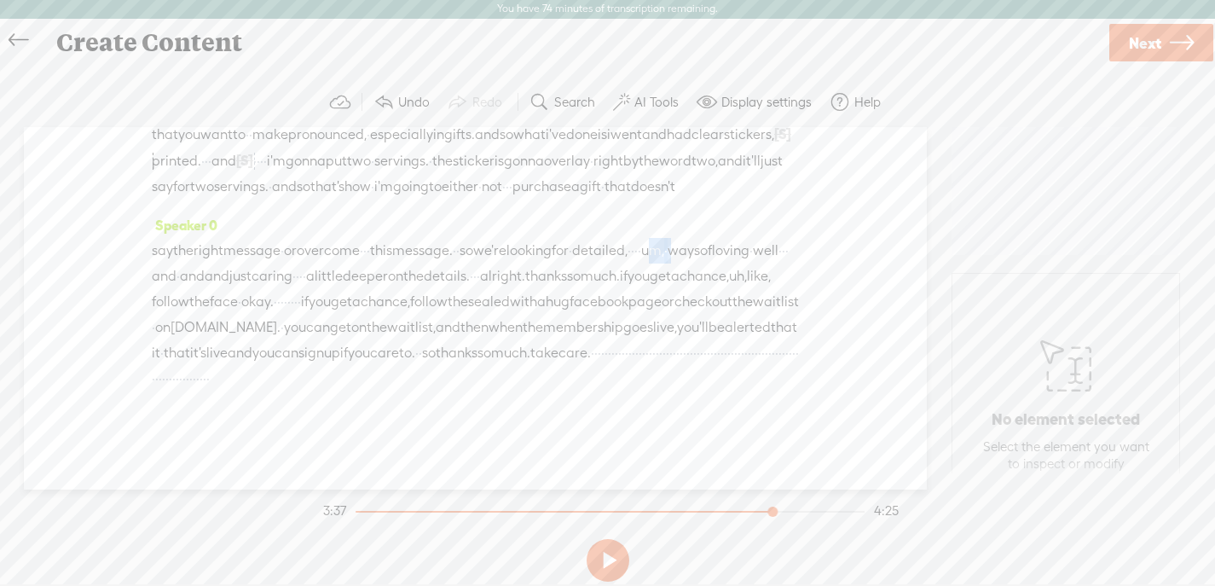
click at [157, 382] on div "say the right message · or overcome · · · this message. · · so we're looking fo…" at bounding box center [475, 314] width 647 height 153
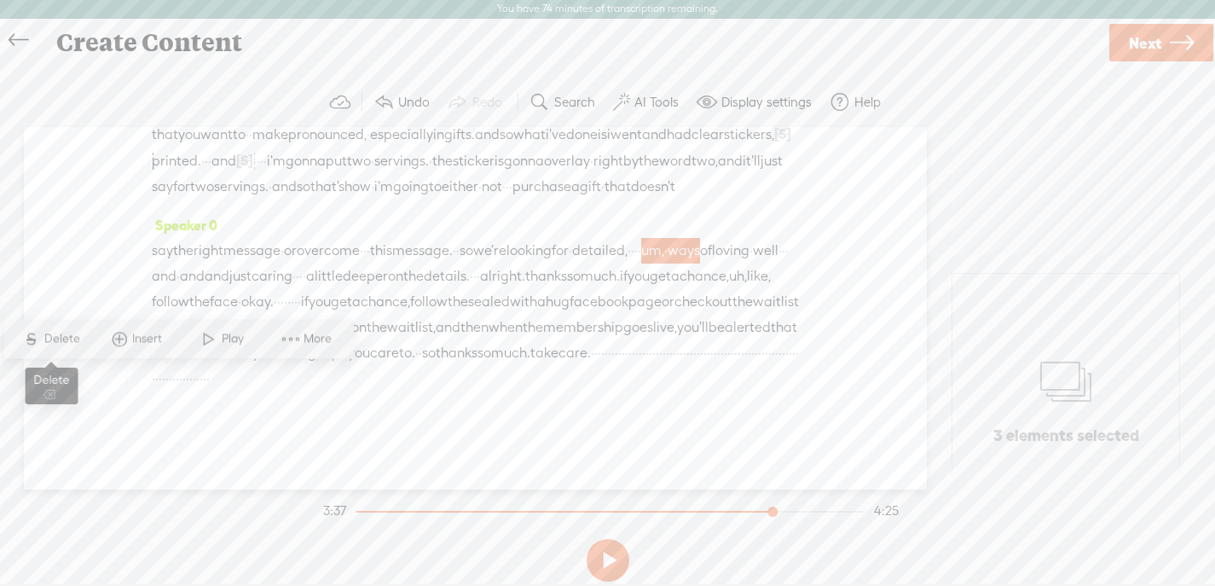
click at [55, 332] on span "Delete" at bounding box center [64, 338] width 40 height 17
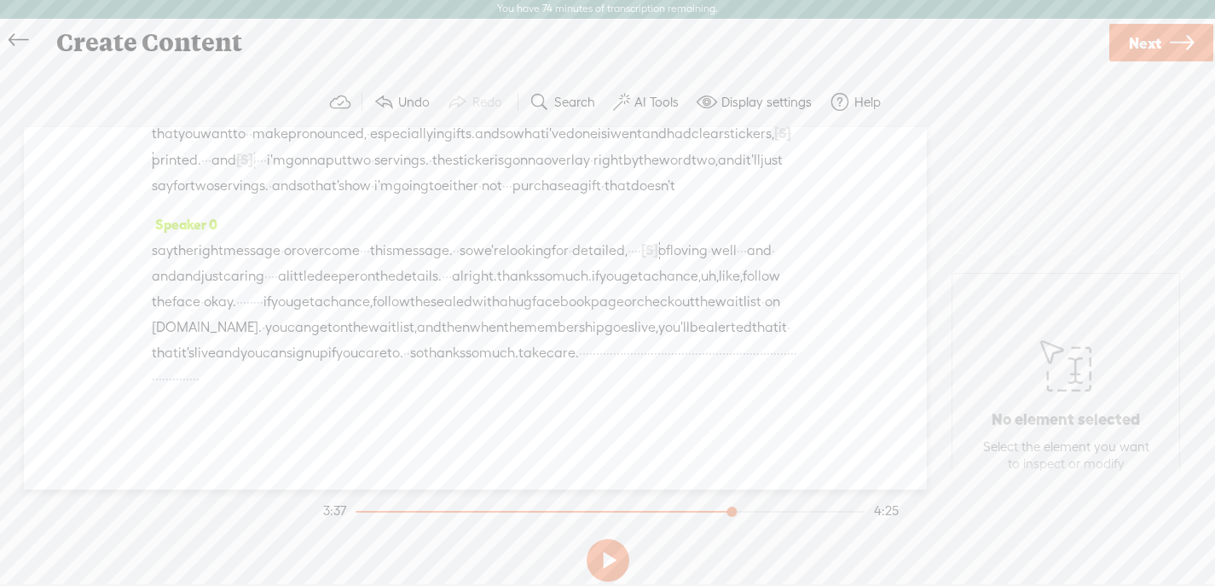
drag, startPoint x: 768, startPoint y: 511, endPoint x: 727, endPoint y: 511, distance: 40.9
click at [727, 511] on div at bounding box center [732, 513] width 39 height 39
click at [611, 547] on button at bounding box center [607, 560] width 43 height 43
click at [609, 557] on button at bounding box center [607, 560] width 43 height 43
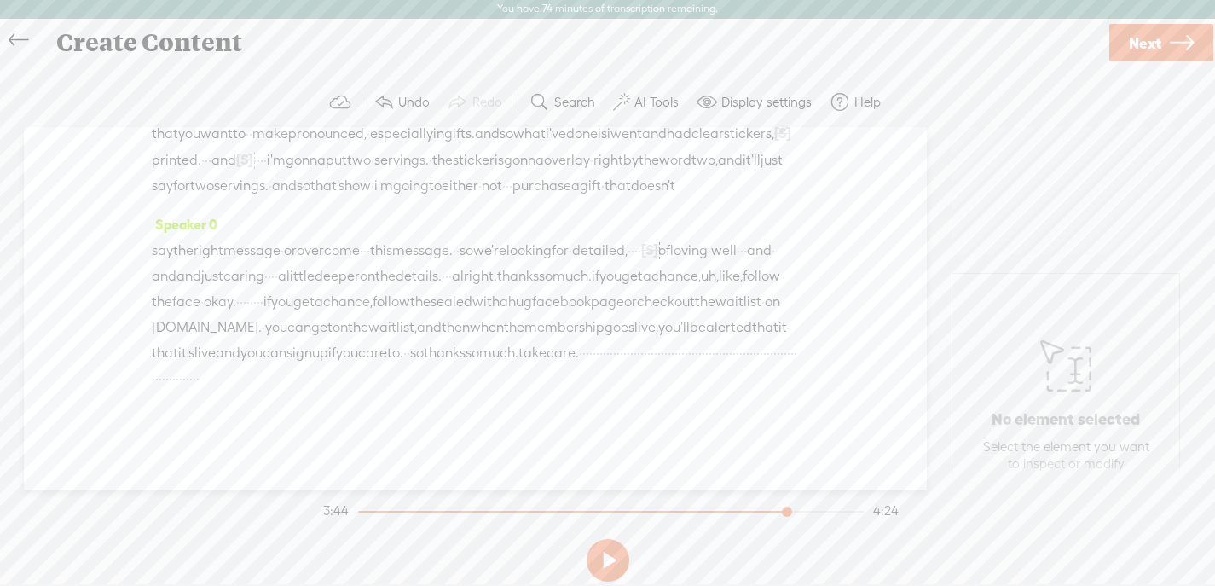
drag, startPoint x: 292, startPoint y: 246, endPoint x: 436, endPoint y: 246, distance: 144.1
click at [436, 246] on div "say the right message · or overcome · · · this message. · · so we're looking fo…" at bounding box center [475, 314] width 647 height 154
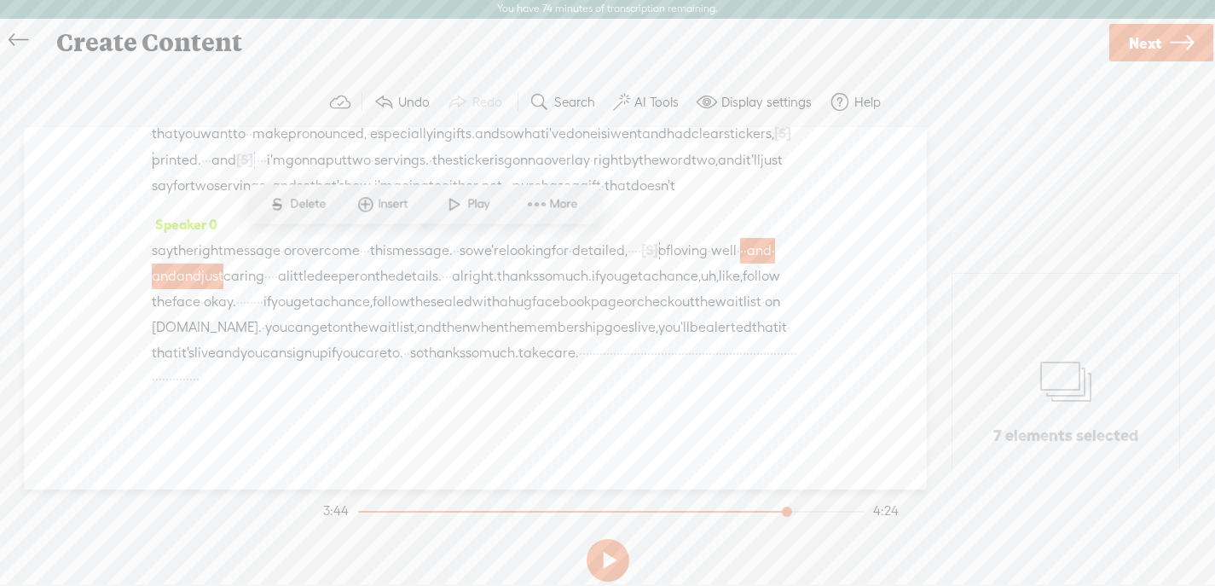
click at [278, 263] on span "·" at bounding box center [275, 276] width 3 height 26
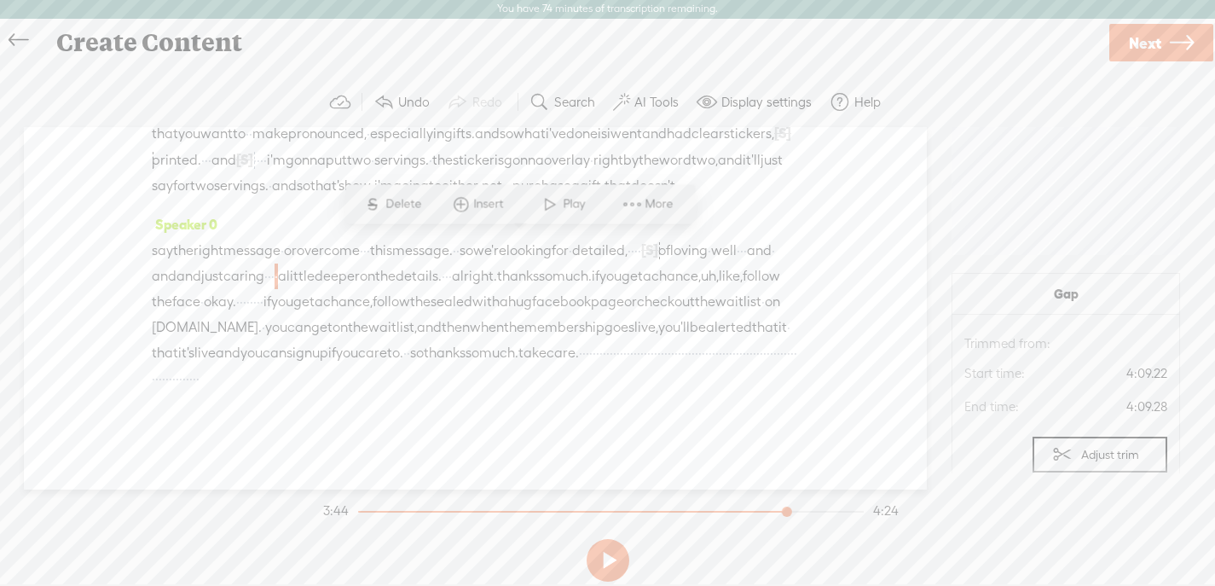
drag, startPoint x: 347, startPoint y: 246, endPoint x: 438, endPoint y: 245, distance: 91.2
click at [438, 245] on div "say the right message · or overcome · · · this message. · · so we're looking fo…" at bounding box center [475, 314] width 647 height 154
drag, startPoint x: 345, startPoint y: 238, endPoint x: 436, endPoint y: 243, distance: 91.4
click at [439, 243] on div "say the right message · or overcome · · · this message. · · so we're looking fo…" at bounding box center [475, 314] width 647 height 154
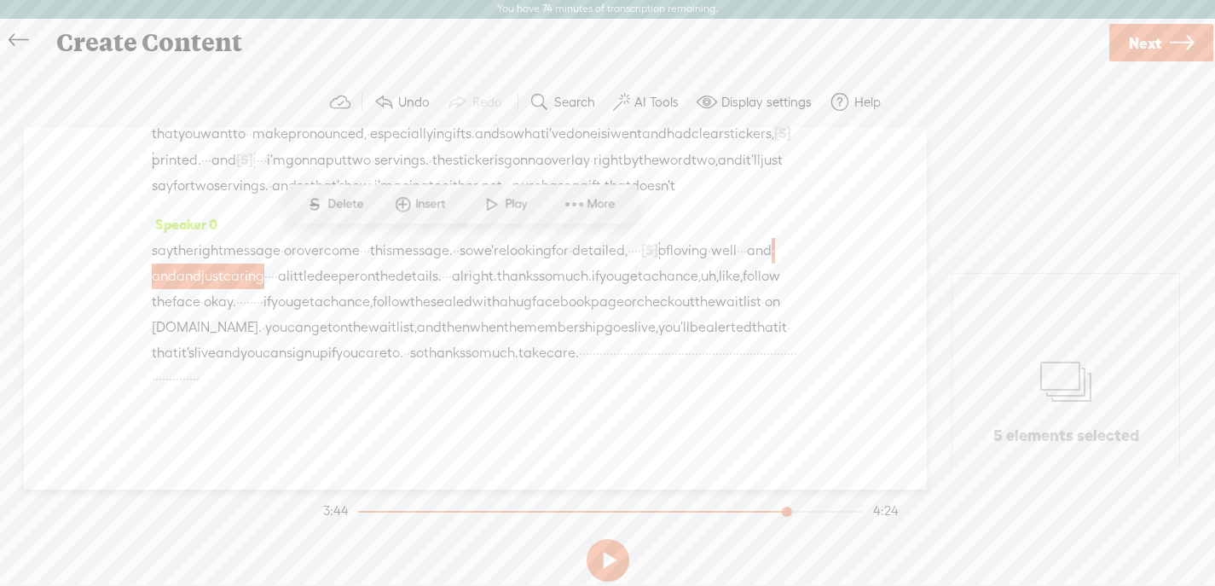
click at [742, 280] on span "follow" at bounding box center [761, 276] width 38 height 26
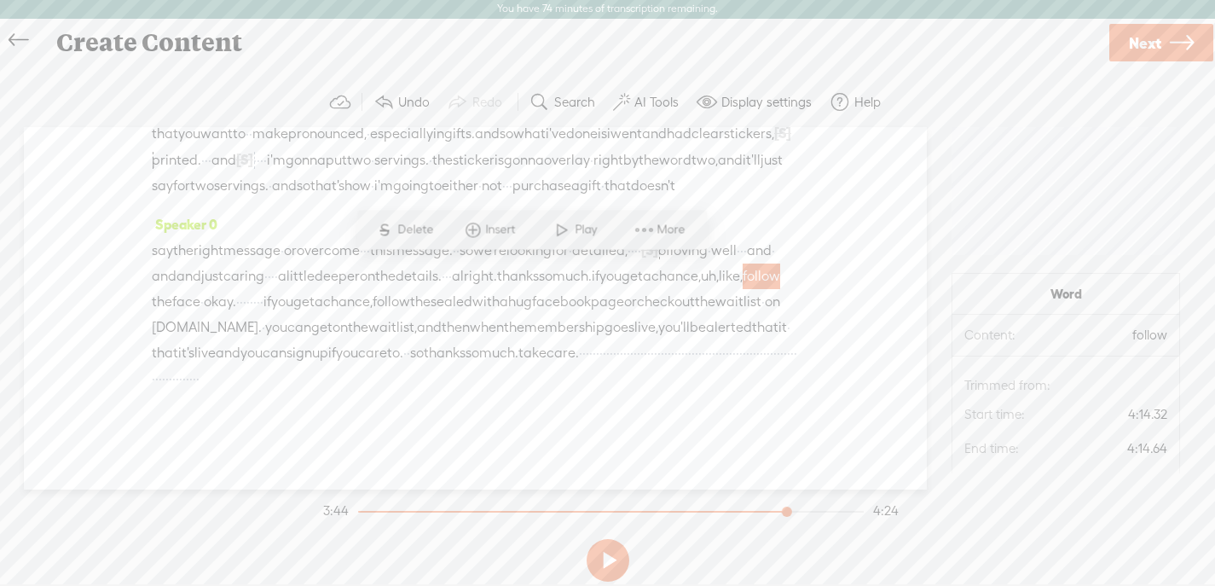
click at [472, 292] on span "with" at bounding box center [485, 302] width 27 height 26
click at [742, 211] on div "Speaker 0 say the right message · or overcome · · · this message. · · so we're …" at bounding box center [475, 307] width 647 height 193
click at [627, 238] on span "detailed," at bounding box center [599, 251] width 55 height 26
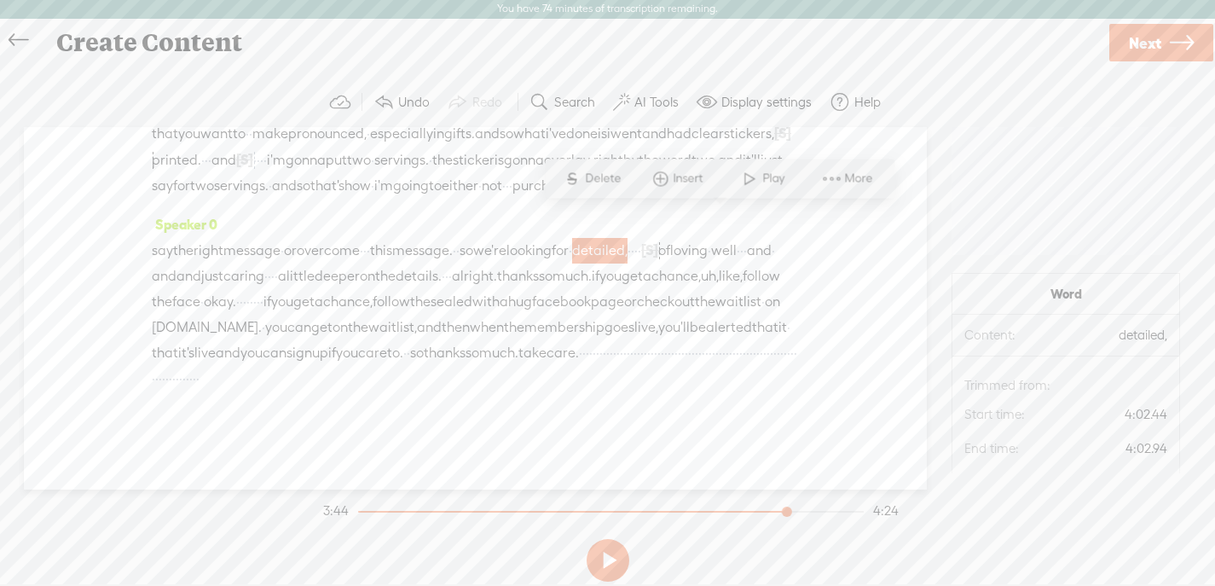
drag, startPoint x: 347, startPoint y: 246, endPoint x: 373, endPoint y: 244, distance: 26.5
click at [373, 244] on div "say the right message · or overcome · · · this message. · · so we're looking fo…" at bounding box center [475, 314] width 647 height 154
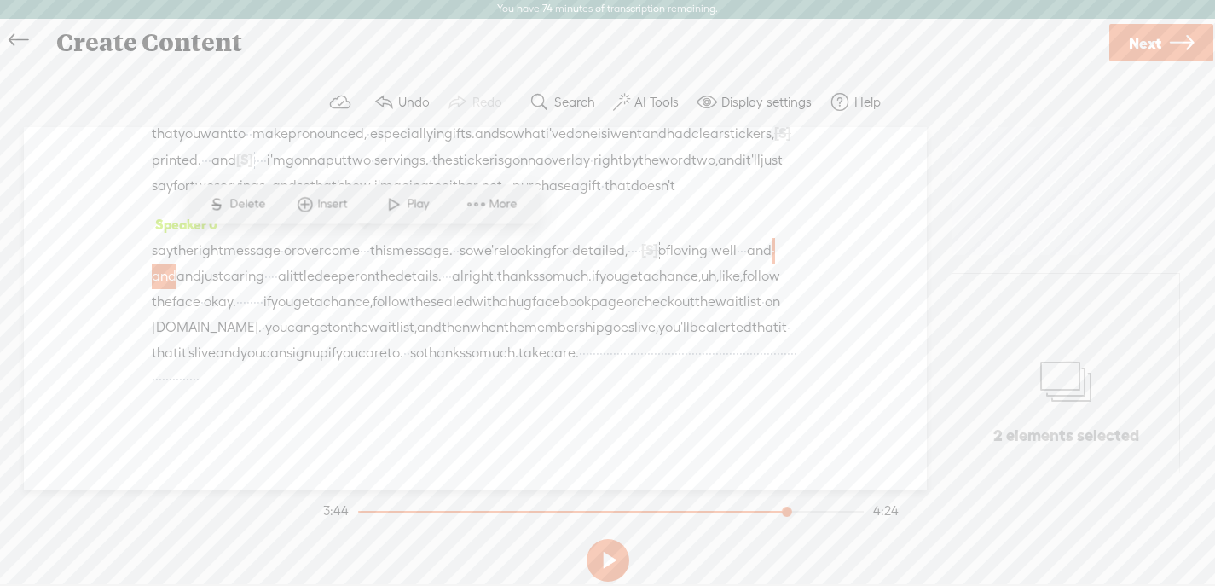
click at [653, 167] on div "they · · · are gonna see that as a neon · sign, · · a reminder · · · that they …" at bounding box center [475, 134] width 647 height 130
click at [676, 211] on div "Speaker 0 say the right message · or overcome · · · this message. · · so we're …" at bounding box center [475, 307] width 647 height 193
click at [676, 237] on div "say the right message · or overcome · · · this message. · · so we're looking fo…" at bounding box center [475, 314] width 647 height 154
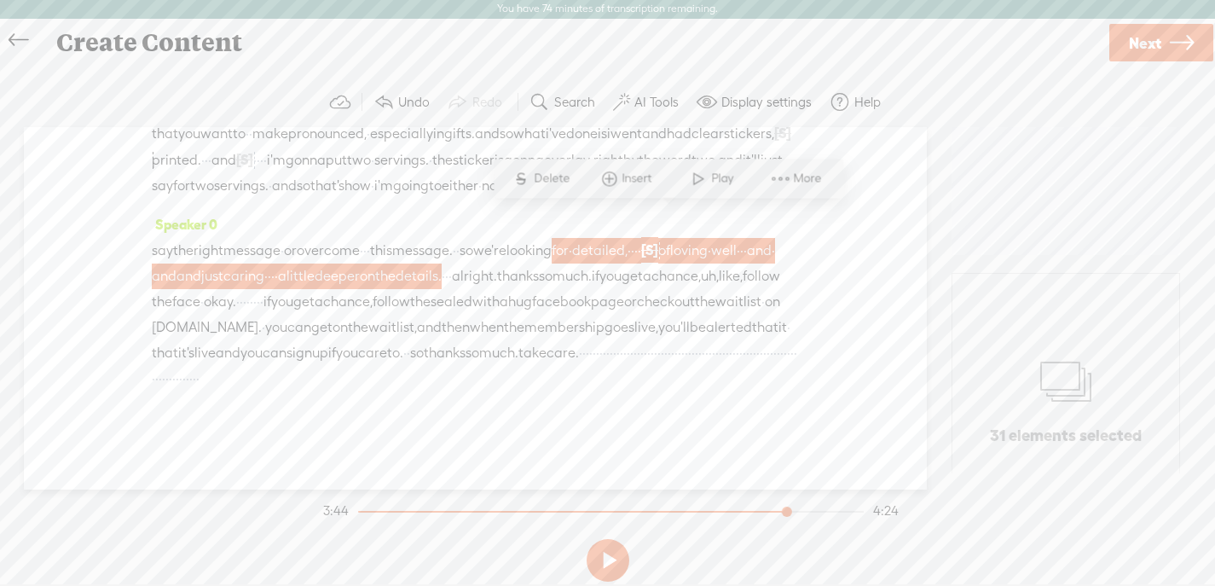
click at [572, 238] on span "·" at bounding box center [570, 251] width 3 height 26
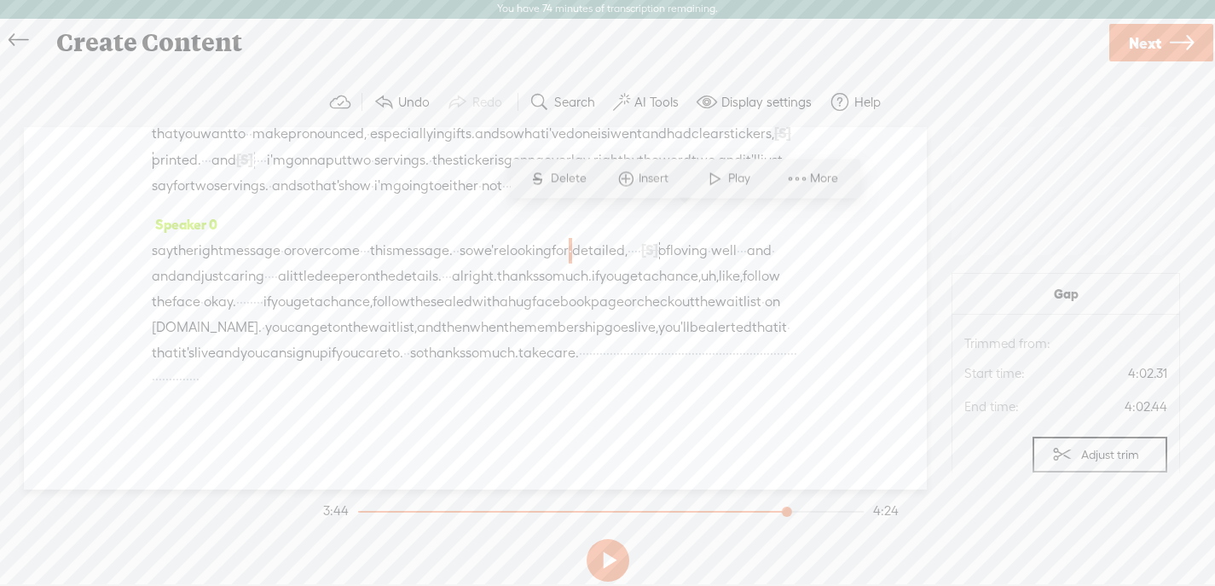
drag, startPoint x: 352, startPoint y: 244, endPoint x: 410, endPoint y: 240, distance: 58.1
click at [410, 240] on div "say the right message · or overcome · · · this message. · · so we're looking fo…" at bounding box center [475, 314] width 647 height 154
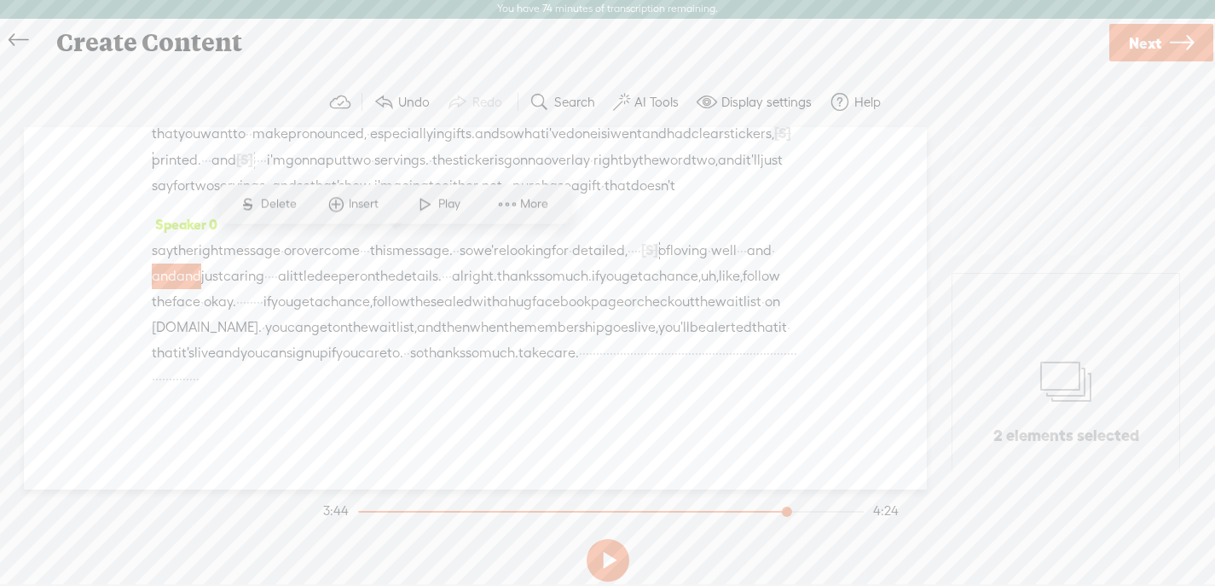
click at [274, 199] on span "Delete" at bounding box center [281, 203] width 40 height 17
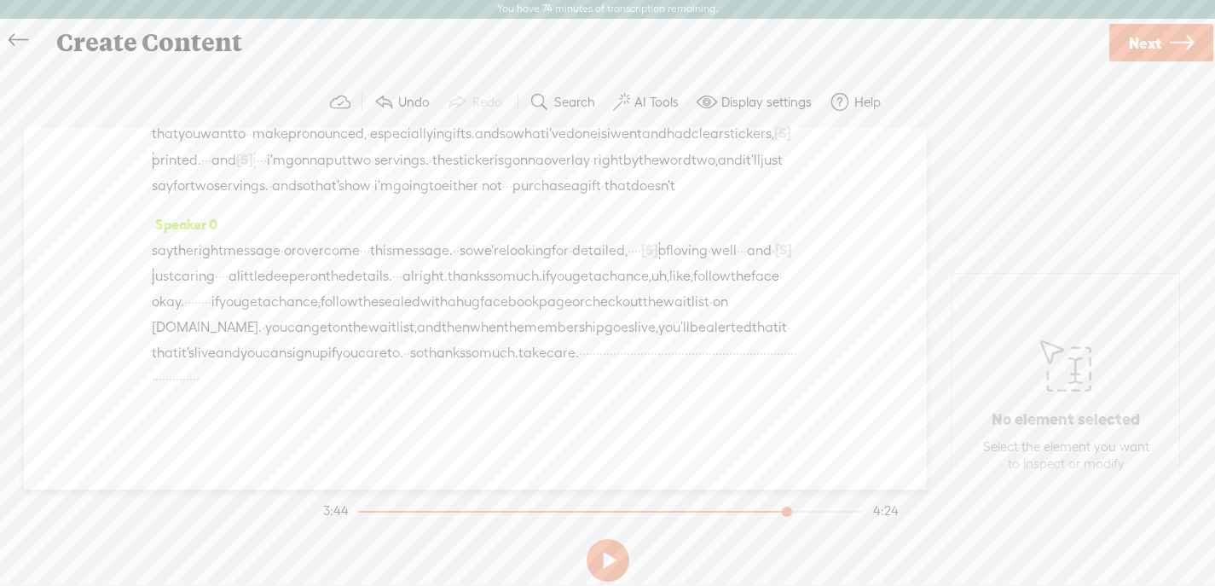
drag, startPoint x: 398, startPoint y: 243, endPoint x: 372, endPoint y: 244, distance: 26.4
click at [174, 263] on span "just" at bounding box center [163, 276] width 22 height 26
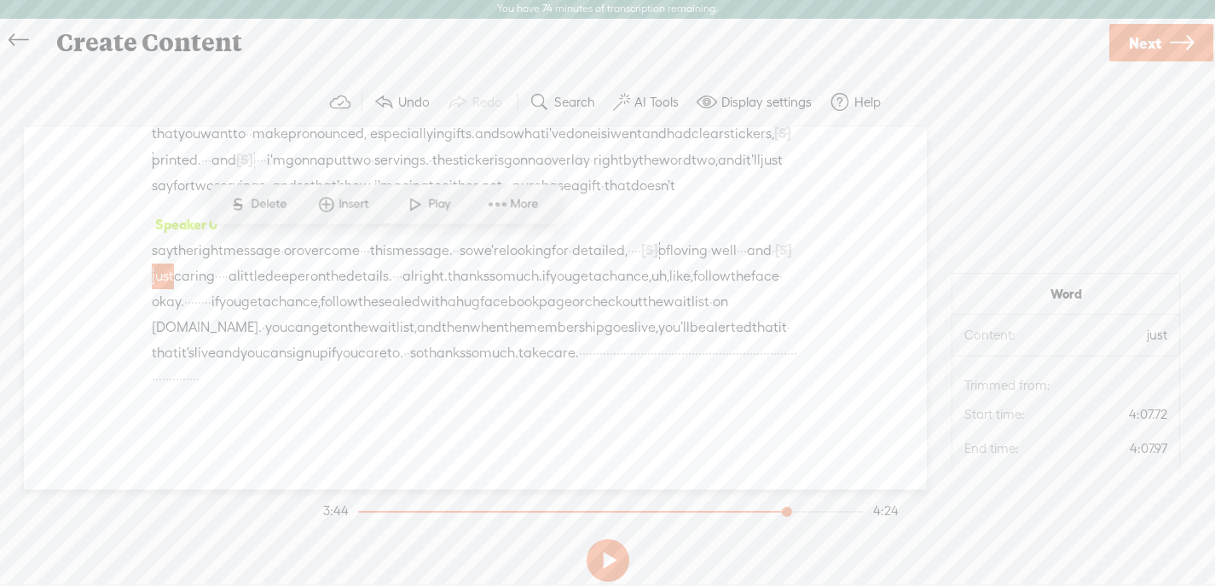
click at [263, 204] on span "Delete" at bounding box center [271, 203] width 40 height 17
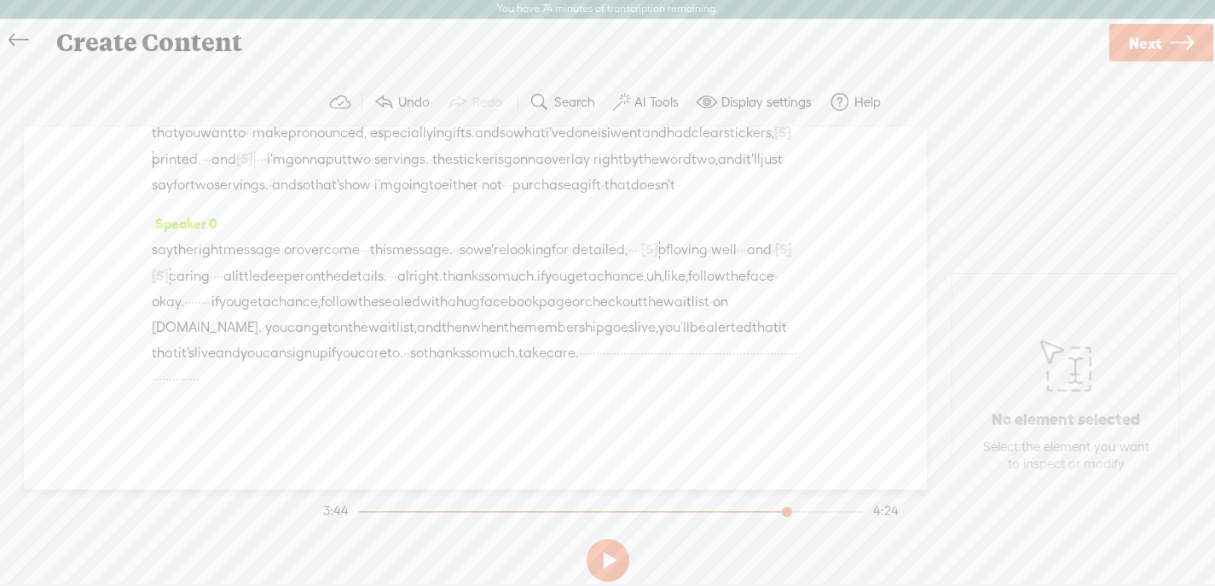
drag, startPoint x: 477, startPoint y: 244, endPoint x: 444, endPoint y: 245, distance: 33.3
click at [444, 245] on div "say the right message · or overcome · · · this message. · · so we're looking fo…" at bounding box center [475, 313] width 647 height 155
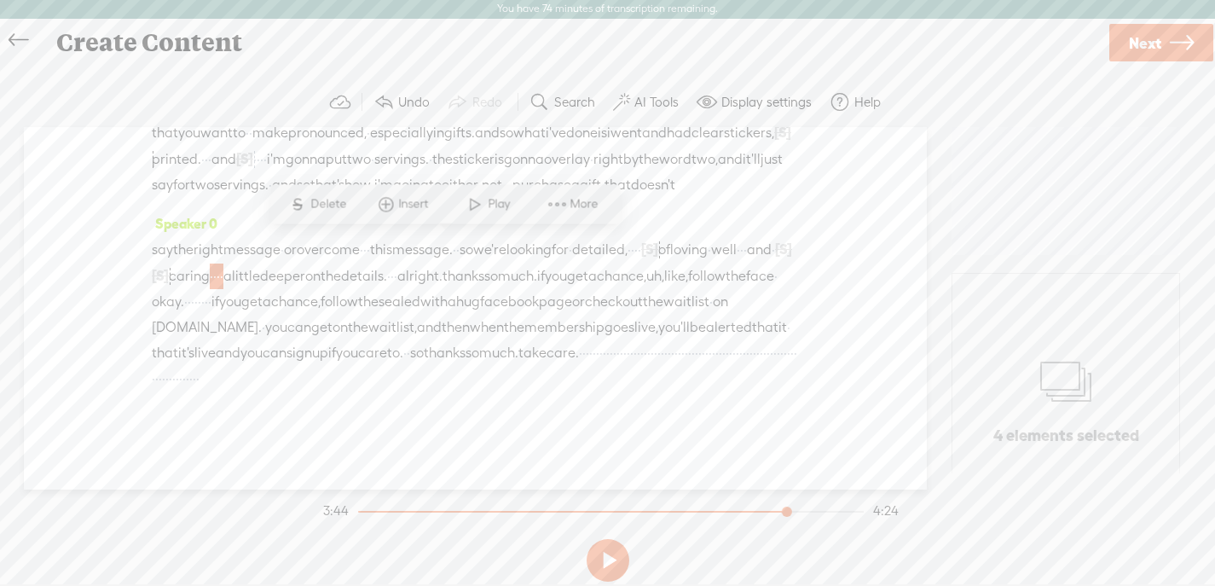
click at [314, 204] on span "Delete" at bounding box center [330, 203] width 40 height 17
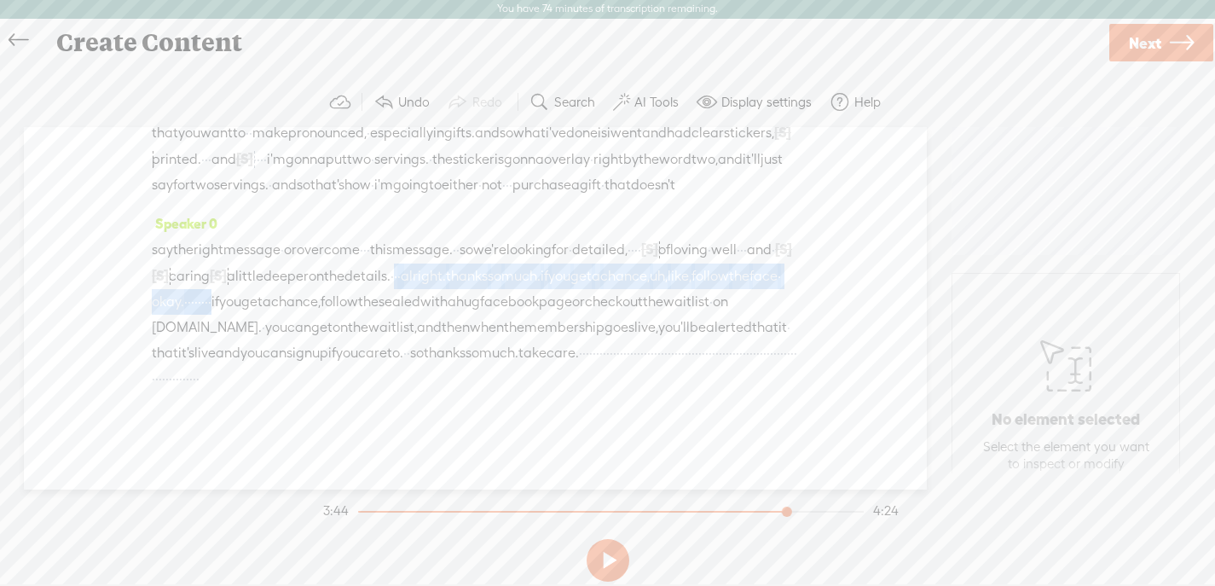
drag, startPoint x: 665, startPoint y: 242, endPoint x: 639, endPoint y: 265, distance: 34.4
click at [639, 265] on div "say the right message · or overcome · · · this message. · · so we're looking fo…" at bounding box center [475, 313] width 647 height 155
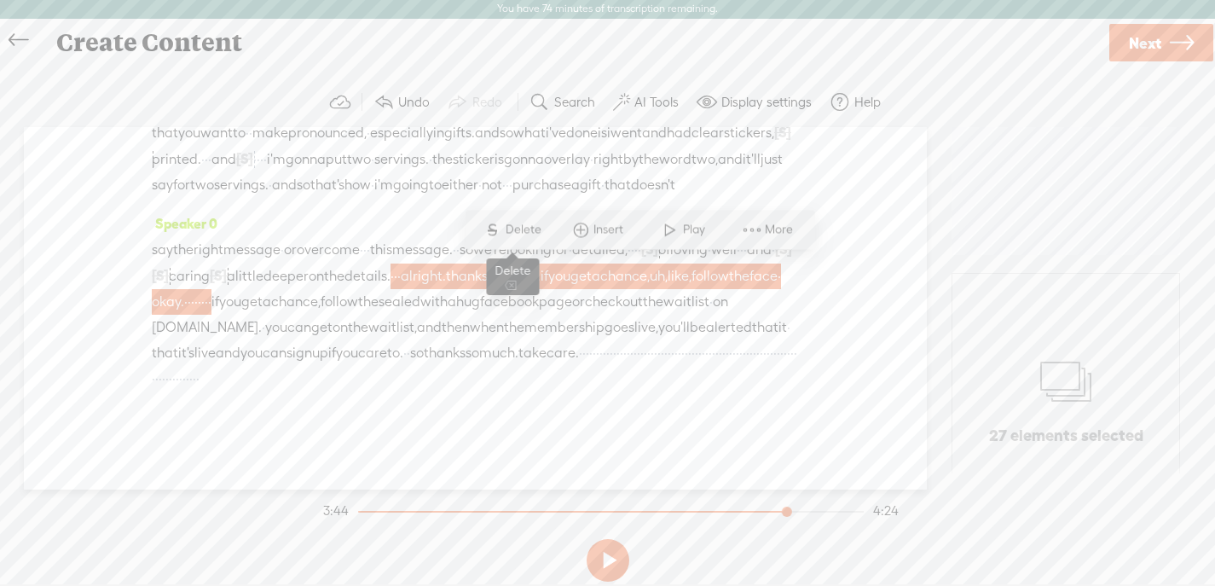
click at [523, 227] on span "Delete" at bounding box center [525, 229] width 40 height 17
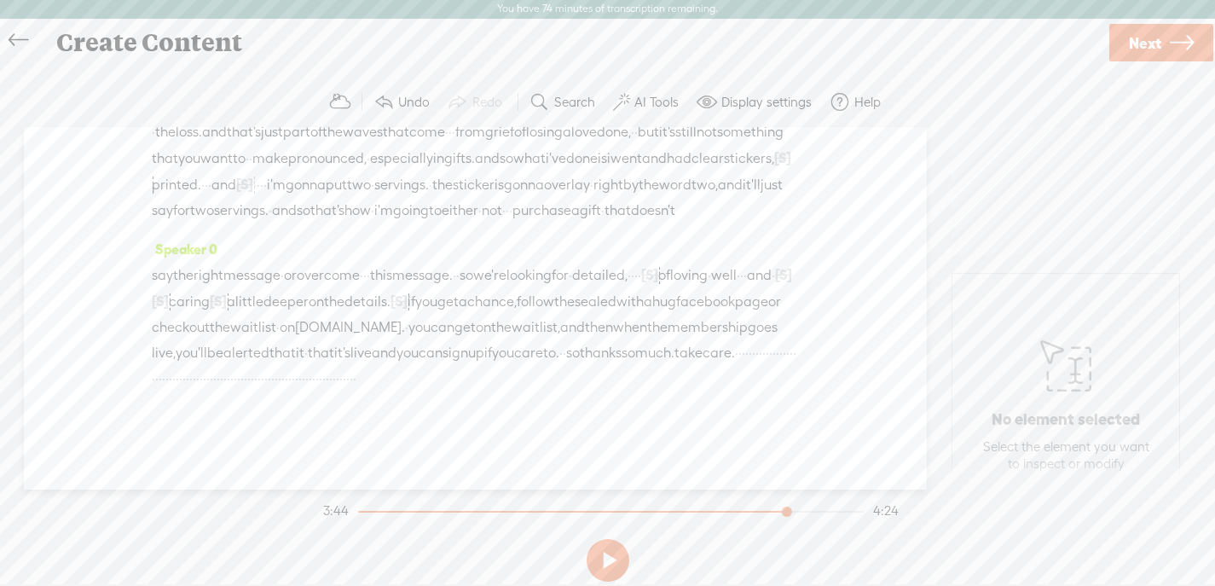
scroll to position [1230, 0]
drag, startPoint x: 786, startPoint y: 511, endPoint x: 770, endPoint y: 511, distance: 16.2
click at [769, 511] on div at bounding box center [773, 513] width 39 height 39
click at [613, 558] on button at bounding box center [607, 560] width 43 height 43
click at [602, 561] on button at bounding box center [607, 560] width 43 height 43
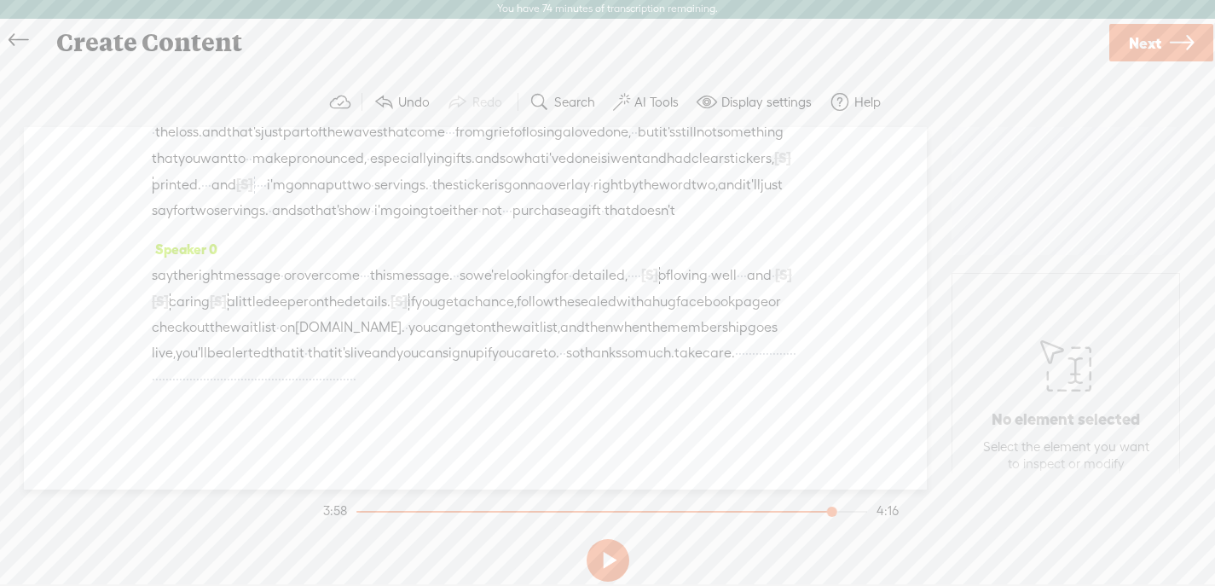
drag, startPoint x: 302, startPoint y: 355, endPoint x: 406, endPoint y: 379, distance: 106.7
click at [406, 379] on div "say the right message · or overcome · · · this message. · · so we're looking fo…" at bounding box center [475, 327] width 647 height 130
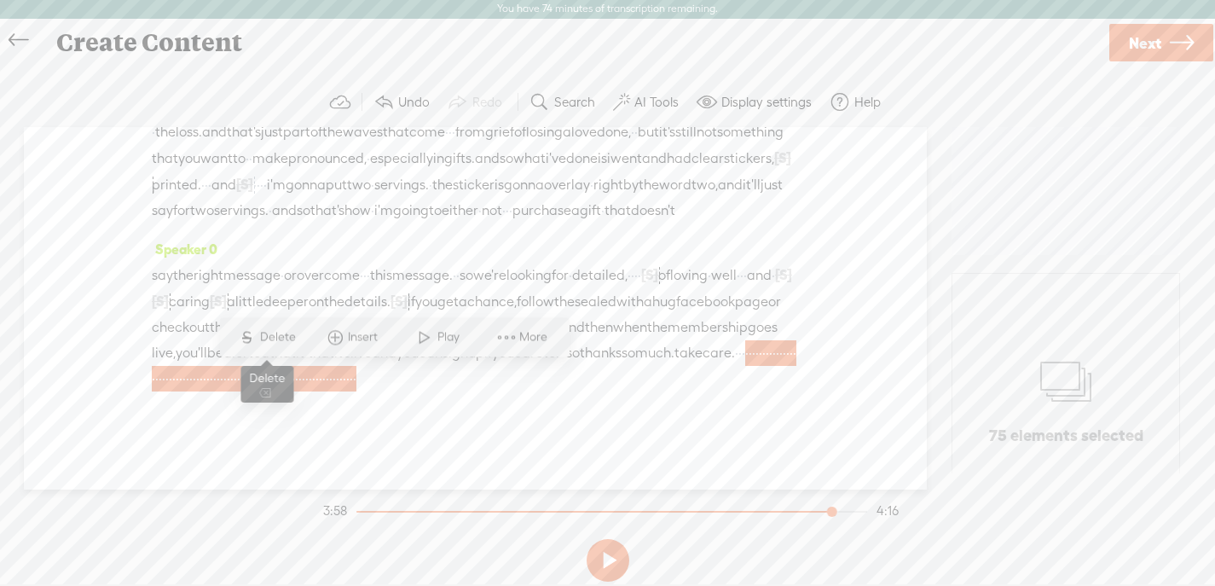
click at [269, 334] on span "Delete" at bounding box center [280, 336] width 40 height 17
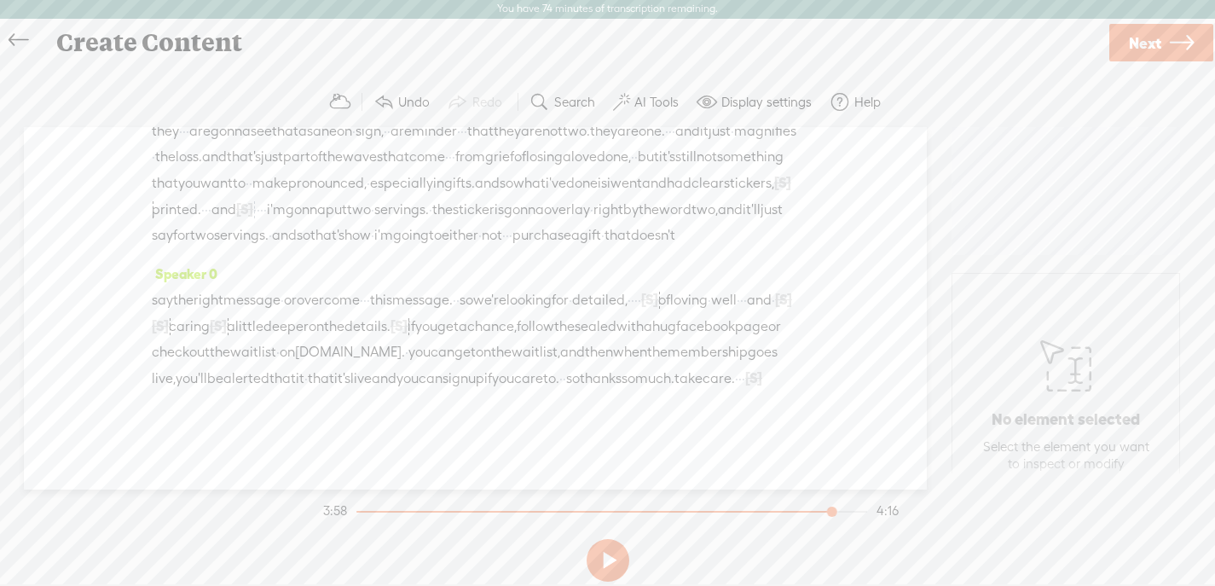
scroll to position [1204, 0]
drag, startPoint x: 826, startPoint y: 508, endPoint x: 812, endPoint y: 508, distance: 14.5
click at [813, 508] on div at bounding box center [832, 513] width 39 height 39
click at [601, 556] on button at bounding box center [607, 560] width 43 height 43
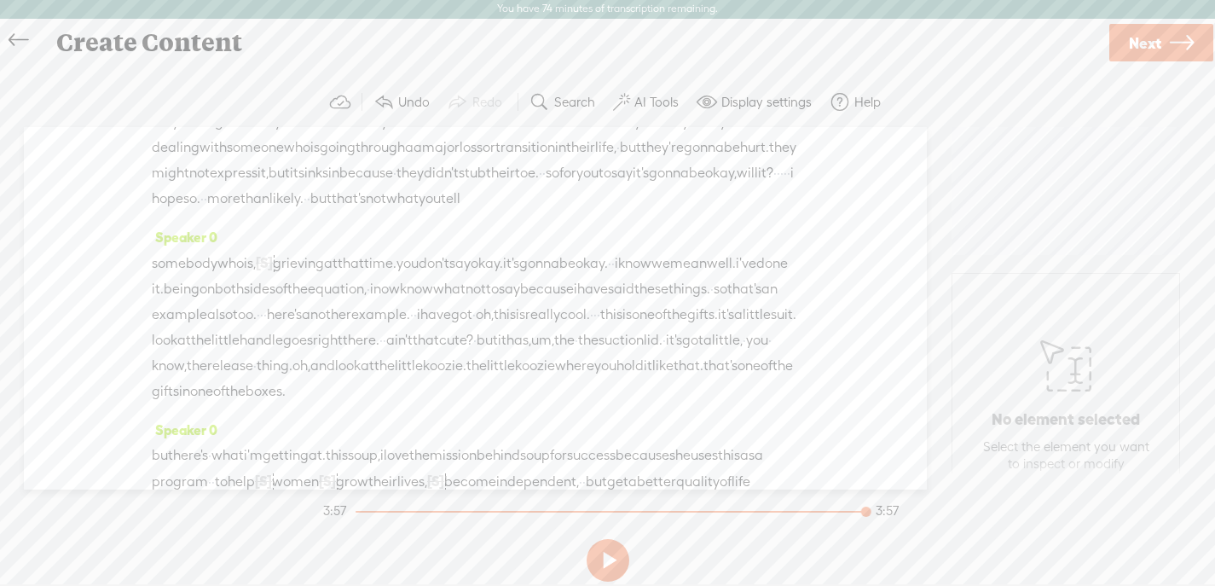
scroll to position [416, 0]
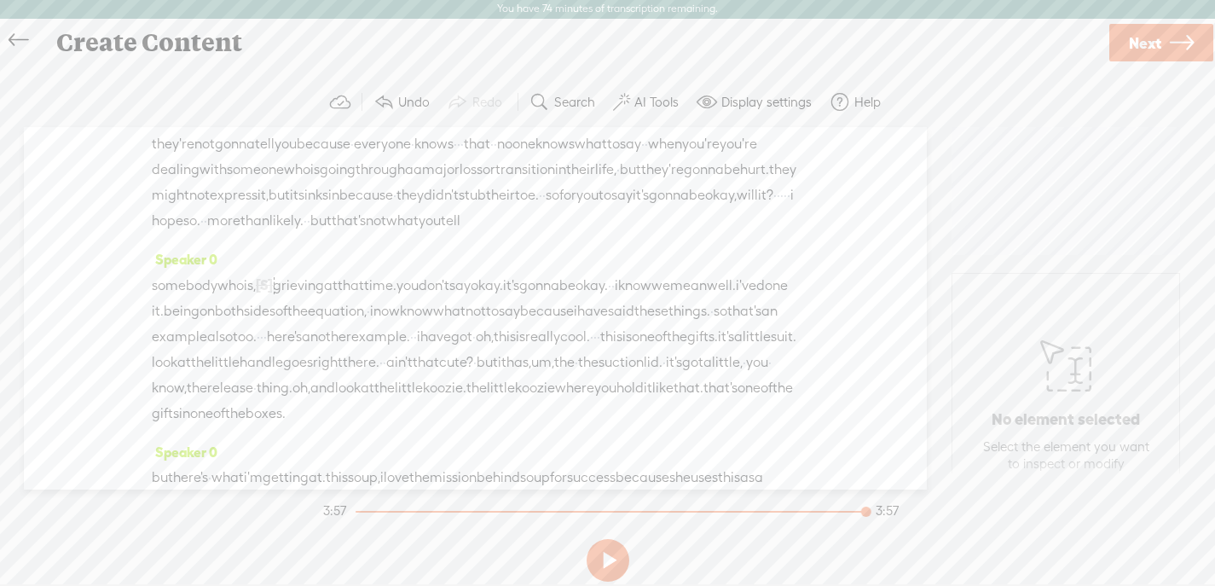
click at [1172, 37] on icon at bounding box center [1182, 42] width 24 height 43
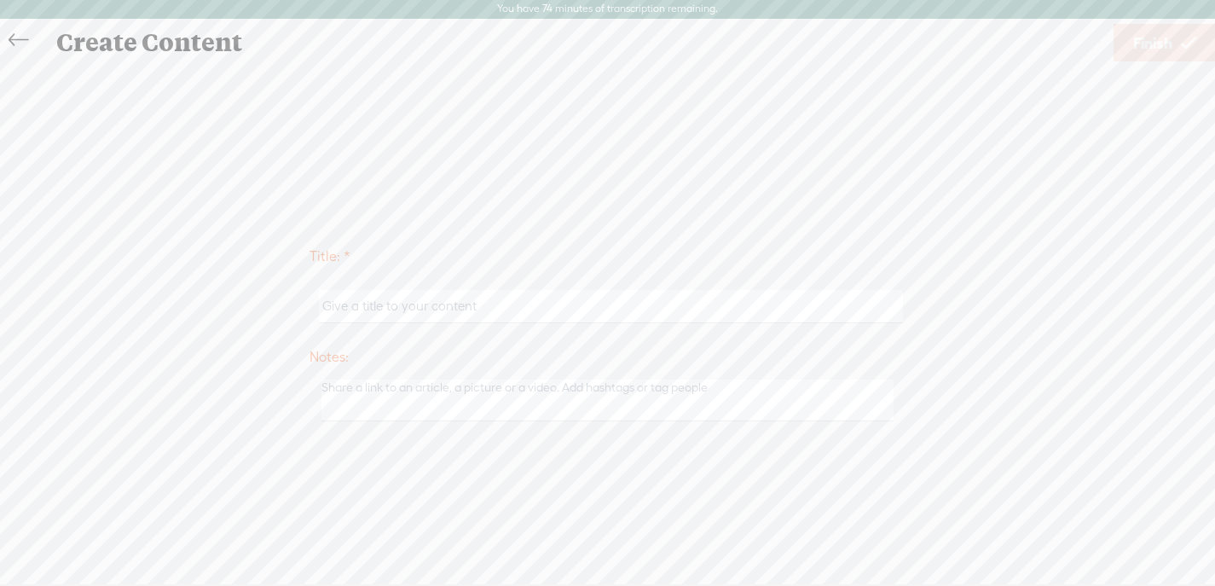
click at [452, 309] on input "text" at bounding box center [611, 306] width 584 height 33
type input "SWAH - Grief Recovery Focused"
click at [1135, 39] on span "Finish" at bounding box center [1152, 42] width 39 height 43
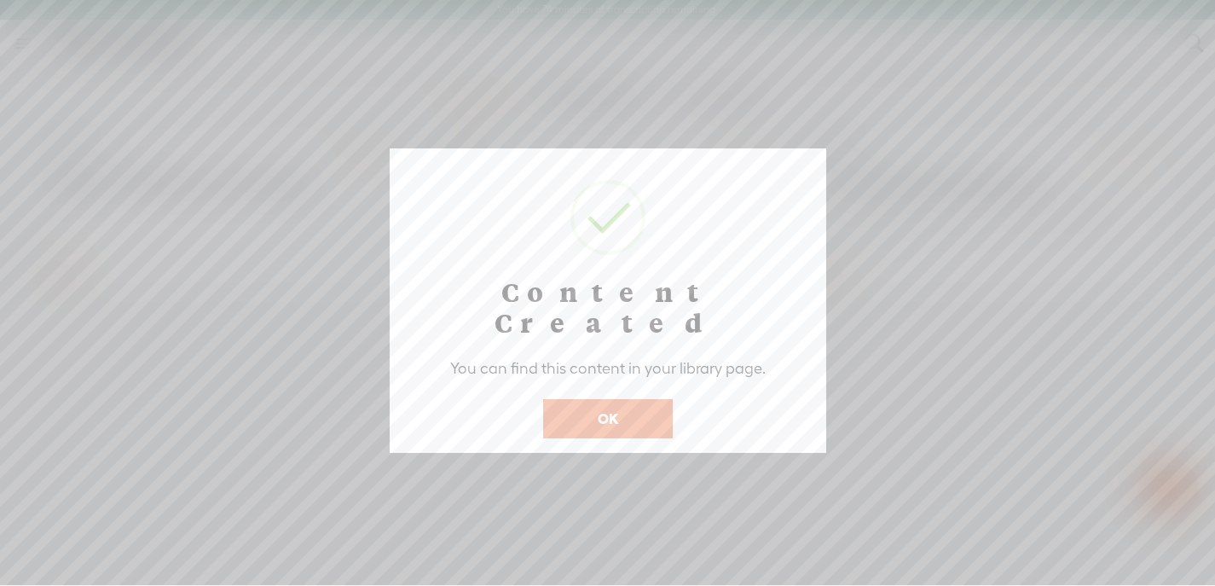
click at [629, 399] on button "OK" at bounding box center [608, 418] width 130 height 39
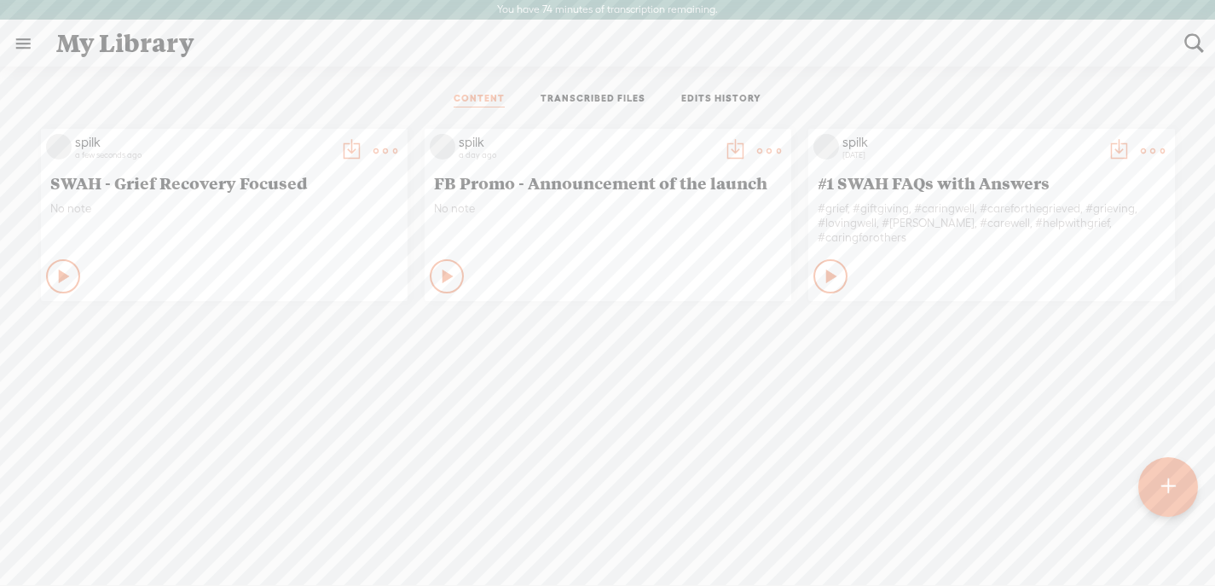
click at [342, 139] on t at bounding box center [351, 151] width 24 height 24
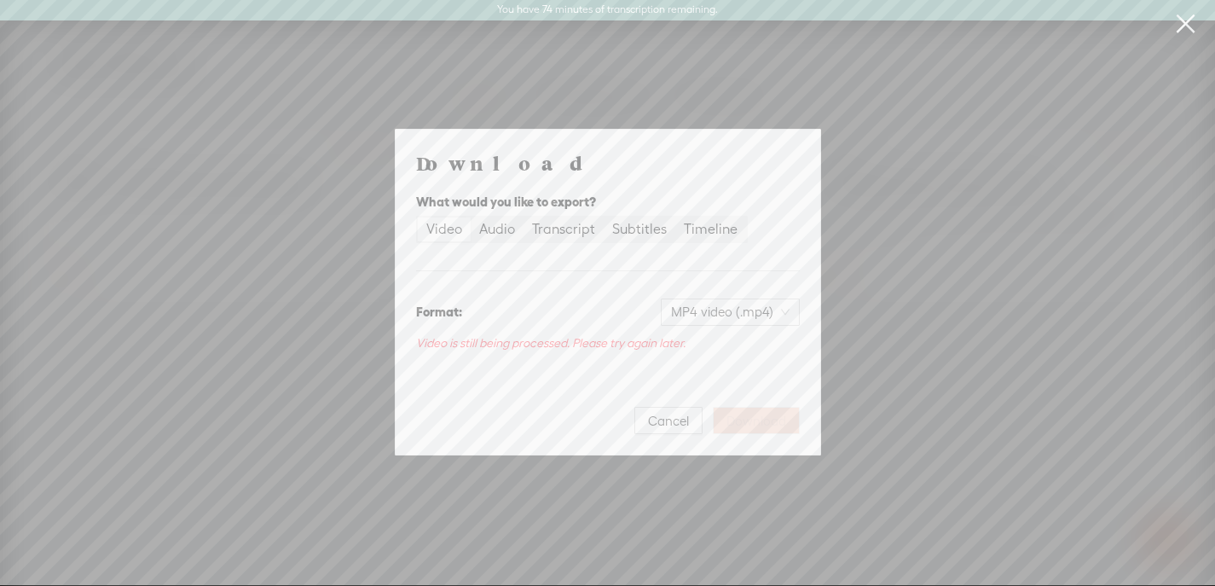
click at [426, 228] on div "Video" at bounding box center [444, 229] width 36 height 24
click at [418, 217] on input "Video" at bounding box center [418, 217] width 0 height 0
click at [1176, 20] on link at bounding box center [1185, 24] width 43 height 48
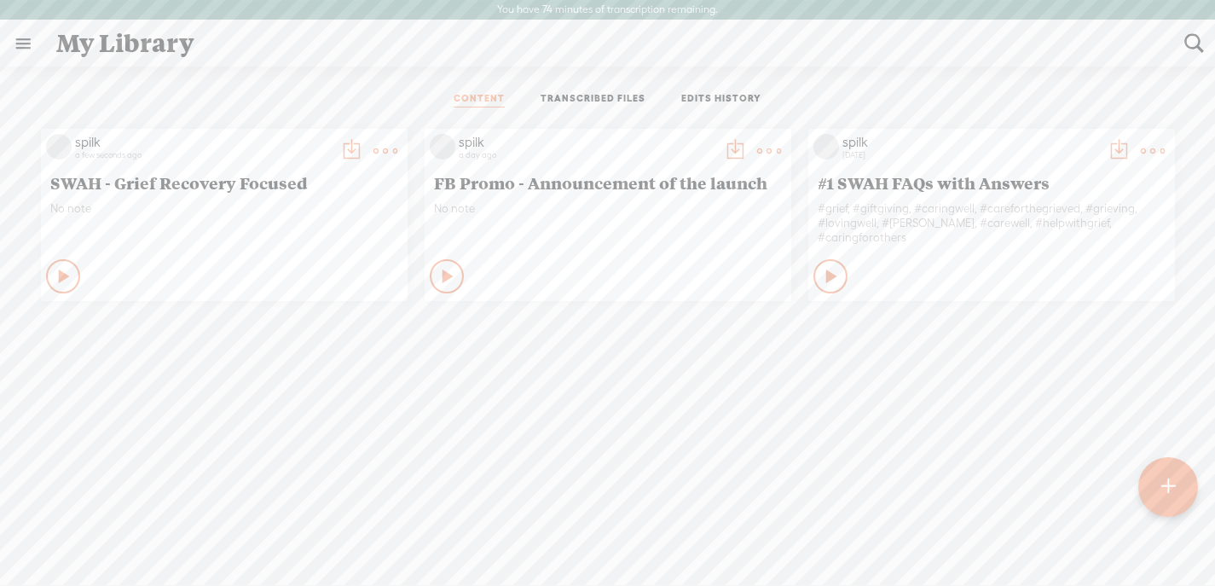
click at [341, 147] on t at bounding box center [351, 151] width 24 height 24
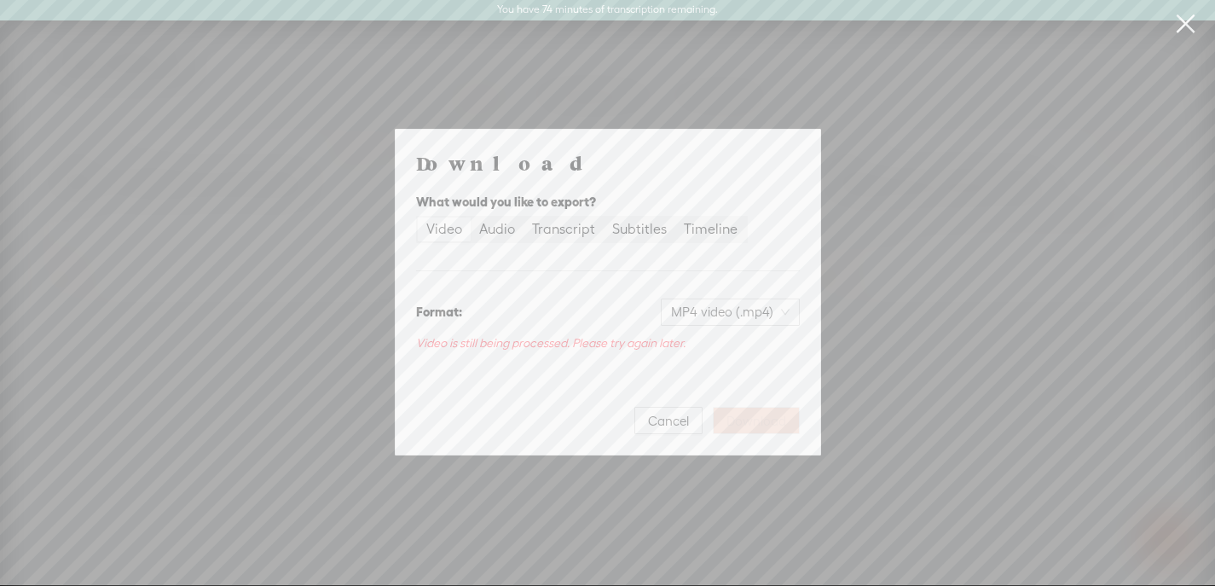
click at [1171, 25] on link at bounding box center [1185, 24] width 43 height 48
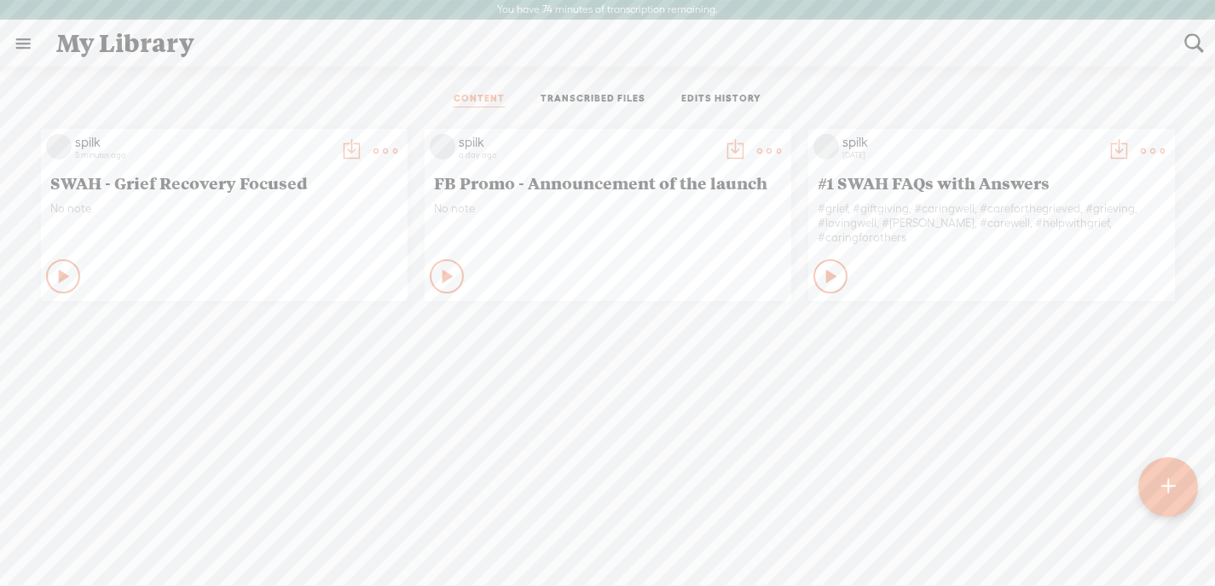
click at [346, 142] on t at bounding box center [351, 151] width 24 height 24
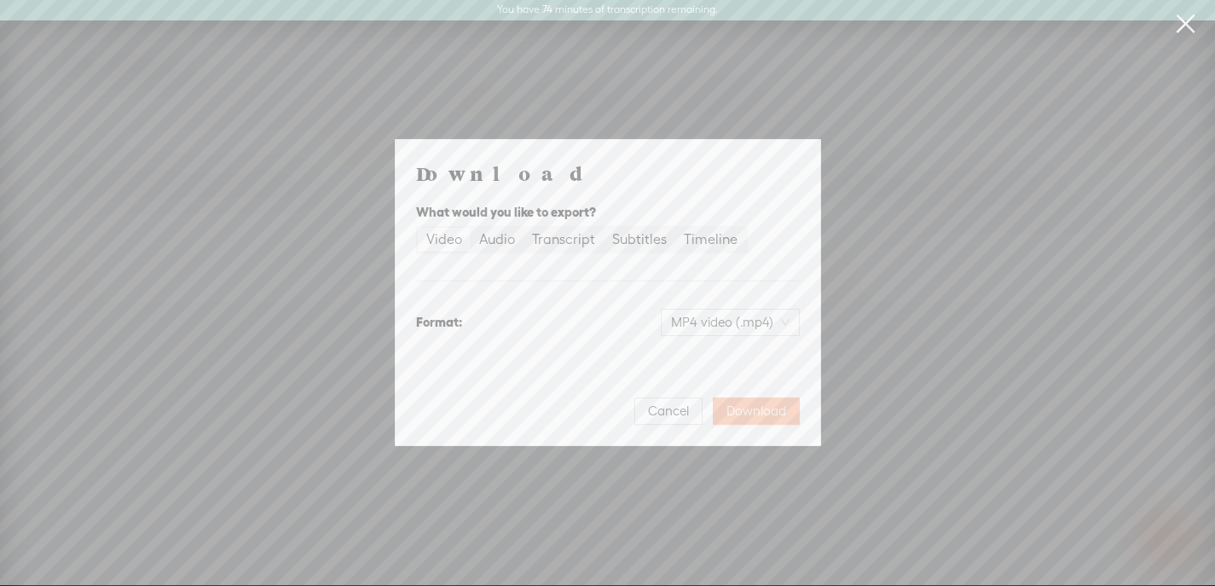
click at [753, 414] on span "Download" at bounding box center [756, 410] width 60 height 17
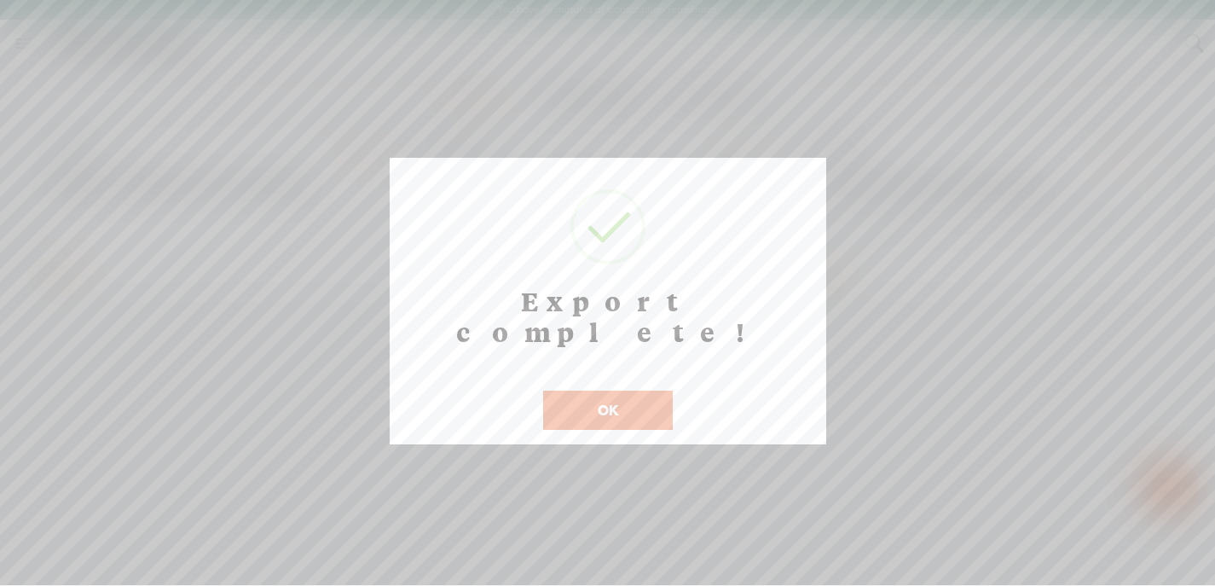
click at [641, 390] on button "OK" at bounding box center [608, 409] width 130 height 39
